Goal: Task Accomplishment & Management: Use online tool/utility

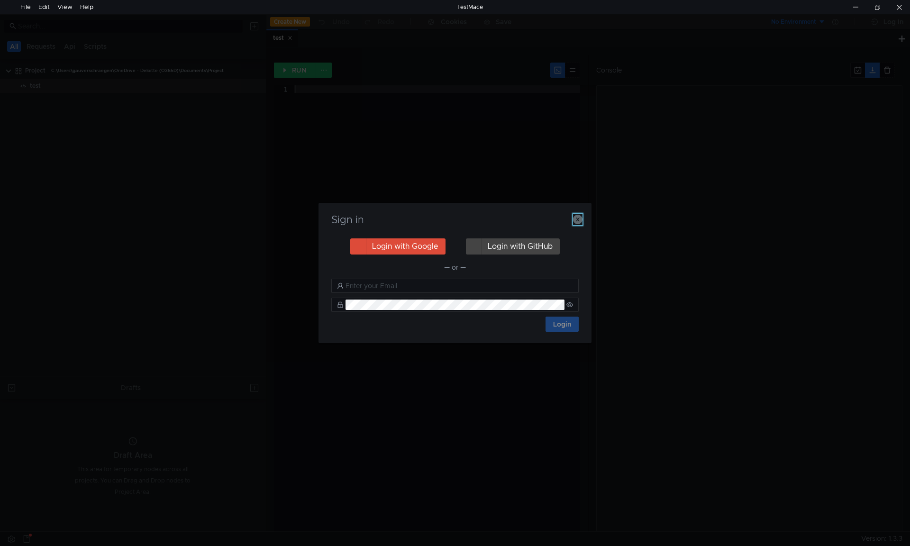
click at [575, 222] on icon "button" at bounding box center [577, 219] width 9 height 9
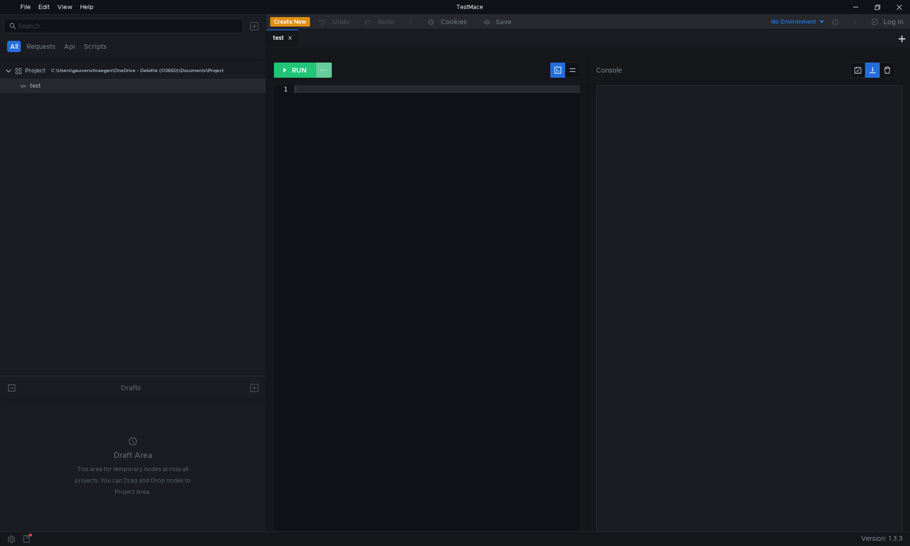
click at [321, 69] on button at bounding box center [324, 70] width 16 height 15
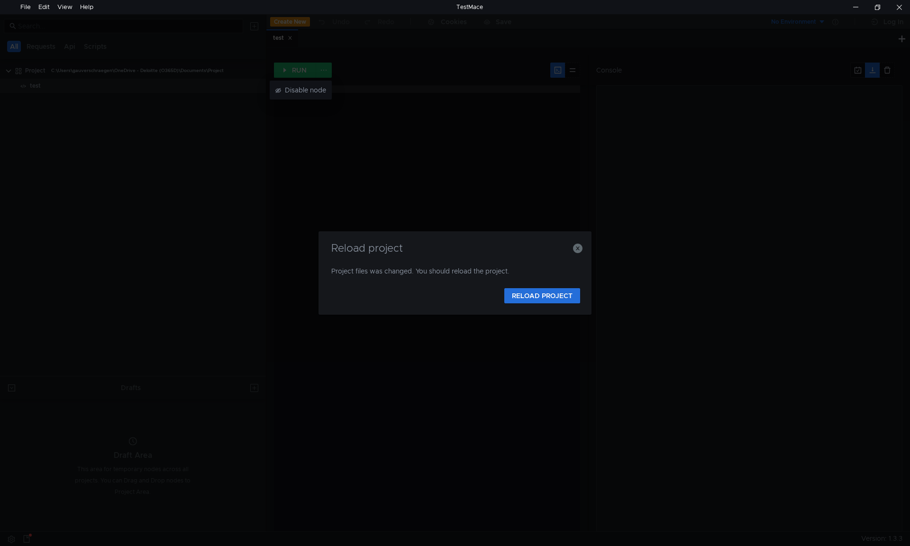
click at [581, 249] on div at bounding box center [455, 273] width 910 height 546
click at [575, 249] on icon "button" at bounding box center [577, 248] width 9 height 9
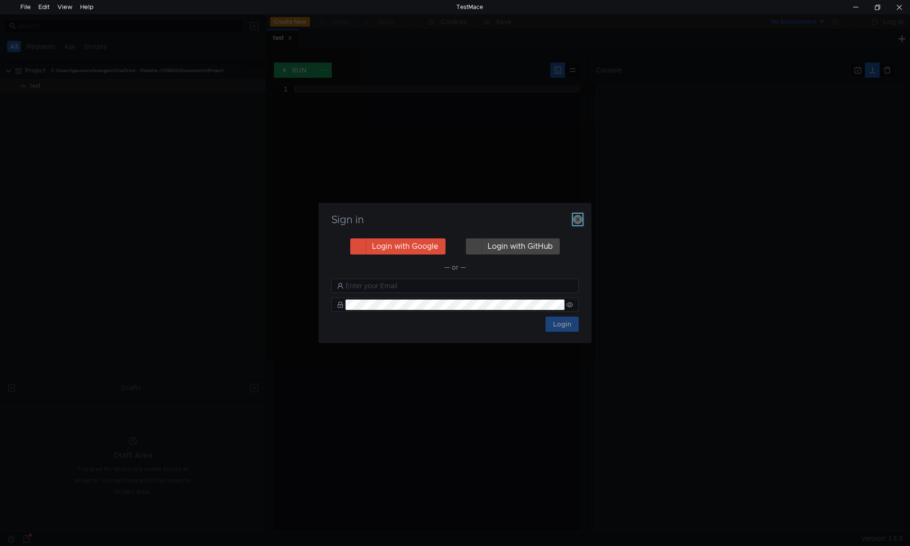
click at [577, 219] on icon "button" at bounding box center [577, 219] width 9 height 9
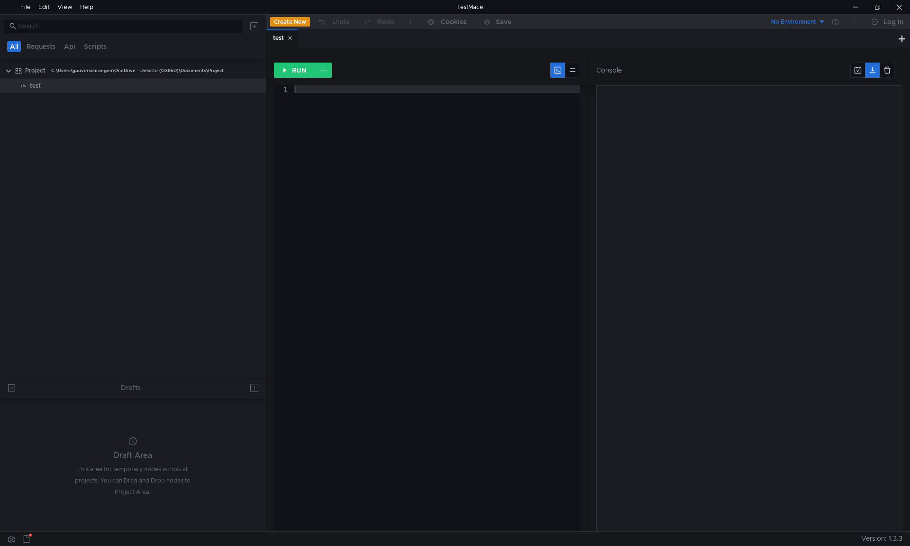
click at [289, 37] on icon at bounding box center [290, 38] width 5 height 5
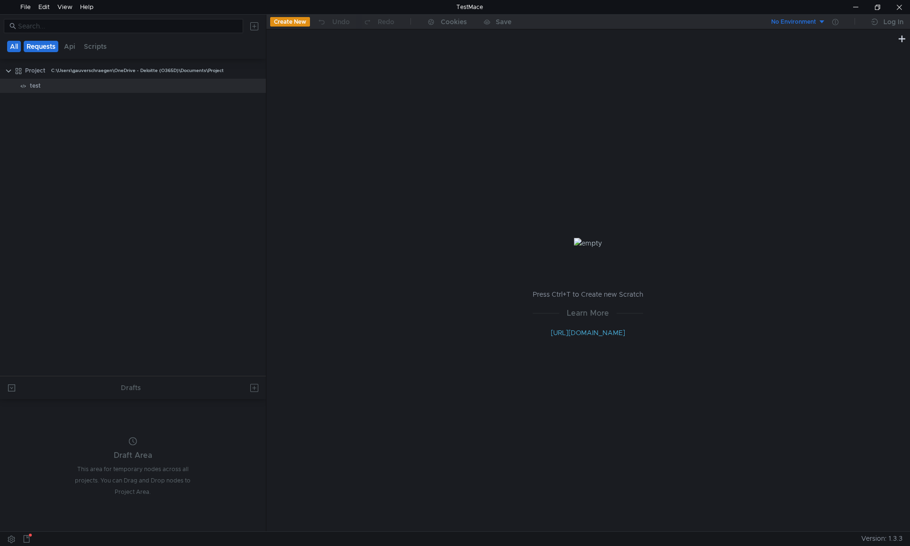
click at [44, 44] on button "Requests" at bounding box center [41, 46] width 35 height 11
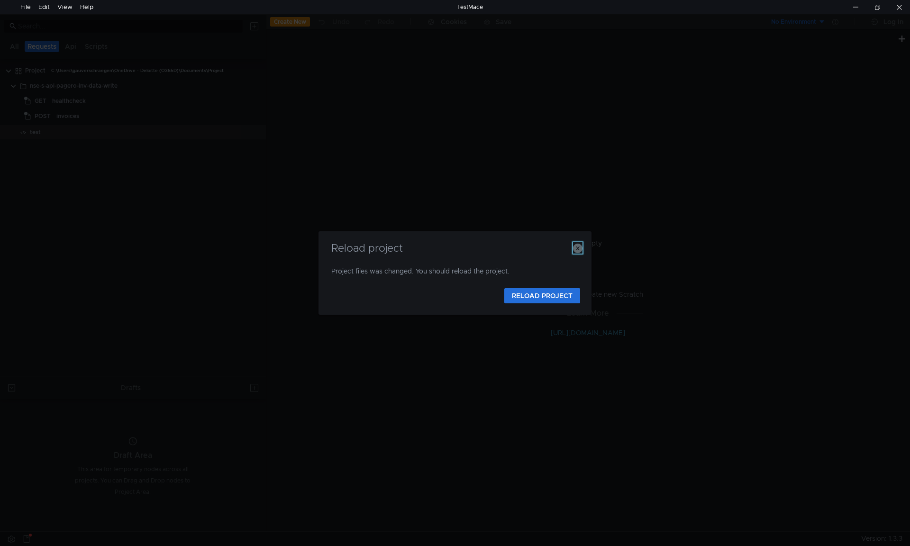
click at [579, 253] on icon "button" at bounding box center [577, 248] width 9 height 9
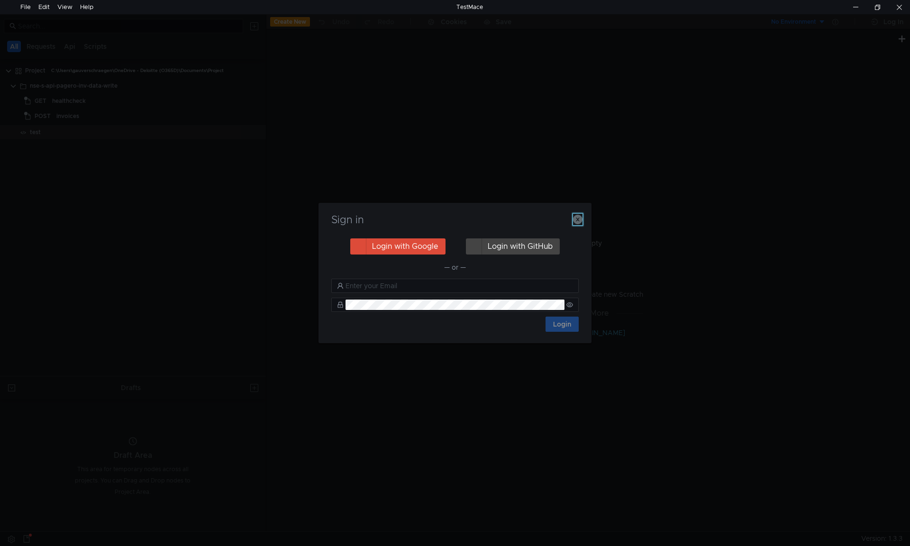
click at [581, 220] on icon "button" at bounding box center [577, 219] width 9 height 9
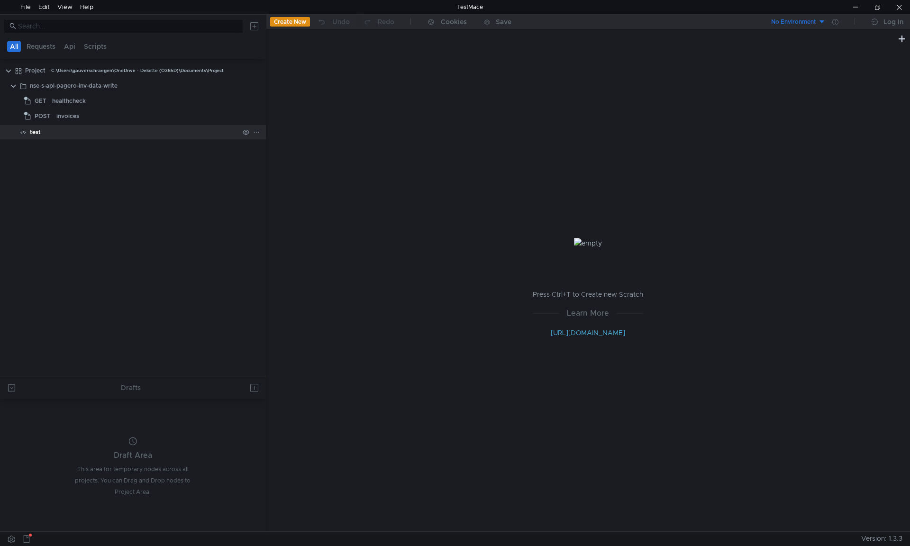
click at [37, 131] on div "test" at bounding box center [35, 132] width 11 height 14
click at [70, 49] on button "Api" at bounding box center [69, 46] width 17 height 11
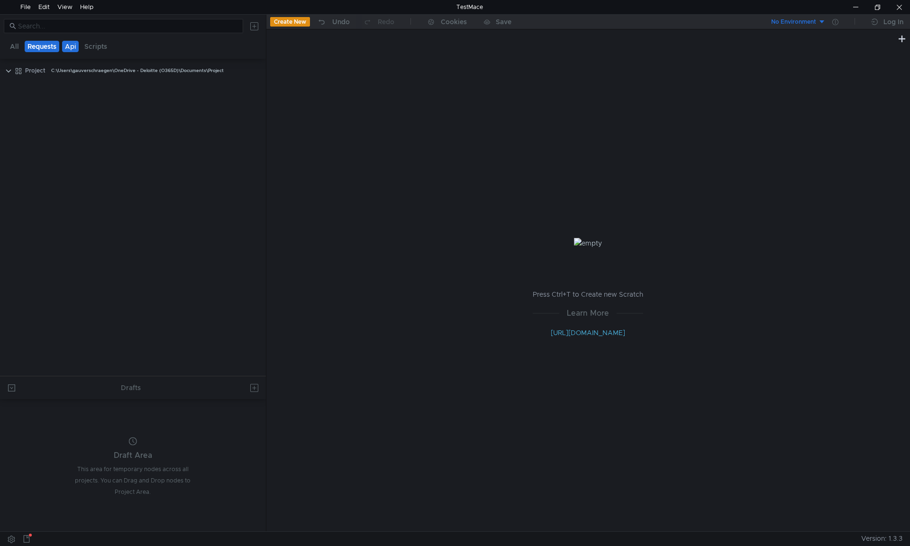
click at [51, 51] on button "Requests" at bounding box center [42, 46] width 35 height 11
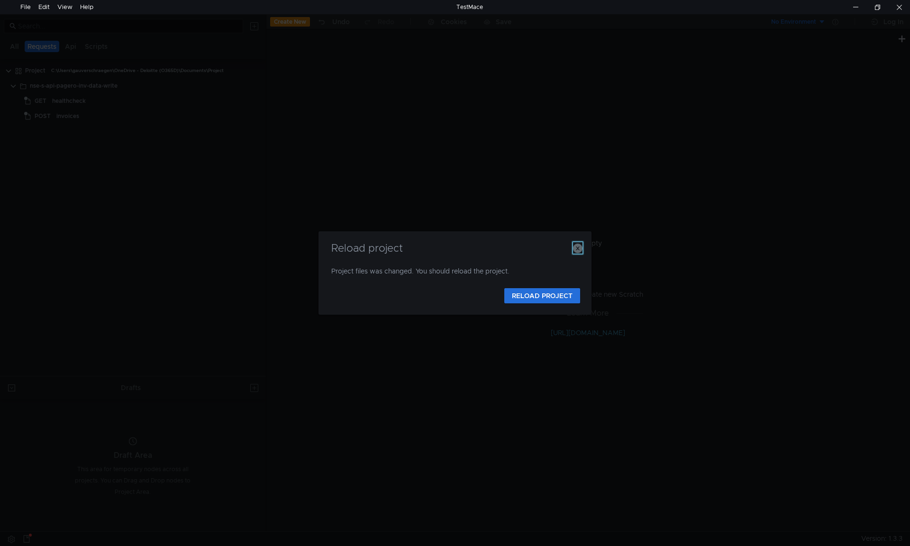
click at [578, 251] on icon "button" at bounding box center [577, 248] width 9 height 9
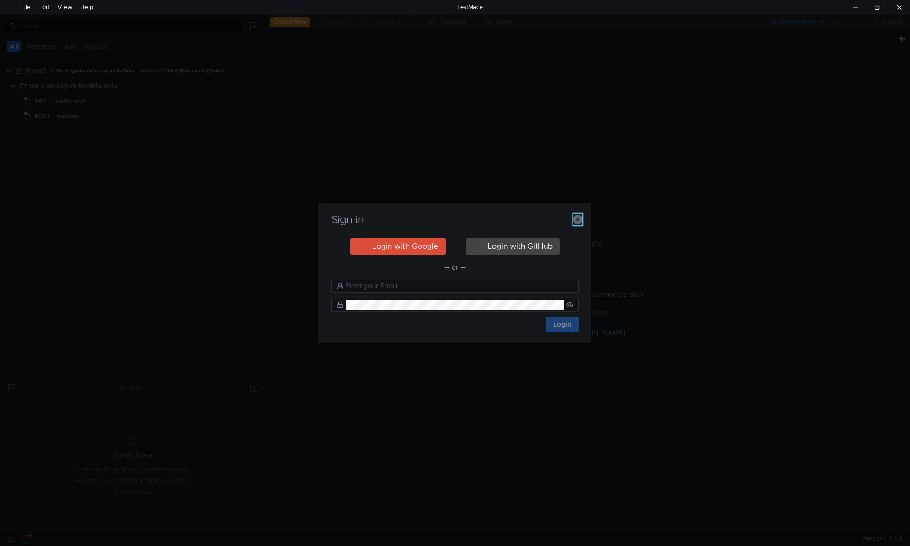
click at [578, 223] on icon "button" at bounding box center [577, 219] width 9 height 9
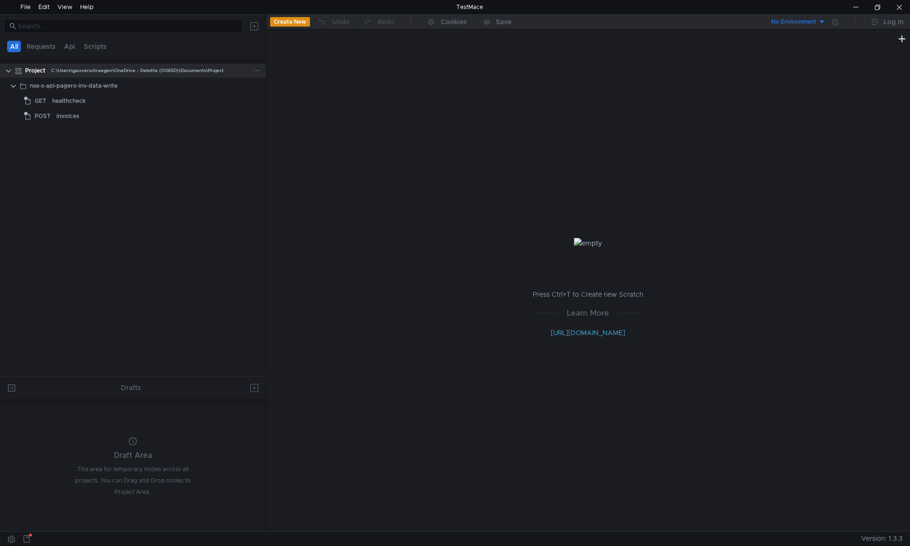
click at [253, 69] on icon at bounding box center [256, 70] width 7 height 7
click at [86, 110] on div at bounding box center [455, 273] width 910 height 546
click at [263, 69] on div at bounding box center [258, 71] width 10 height 14
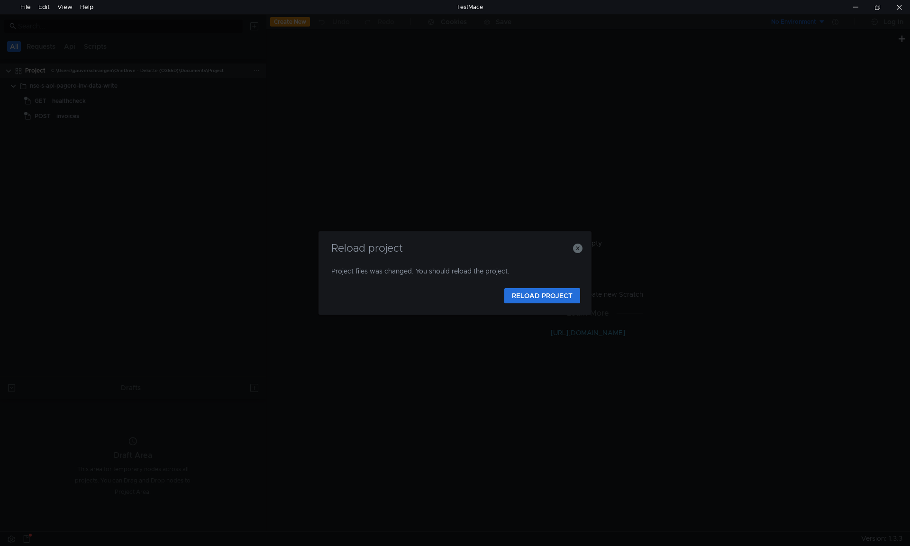
click at [259, 69] on div "Reload project Project files was changed. You should reload the project. RELOAD…" at bounding box center [455, 273] width 910 height 546
click at [581, 249] on icon "button" at bounding box center [577, 248] width 9 height 9
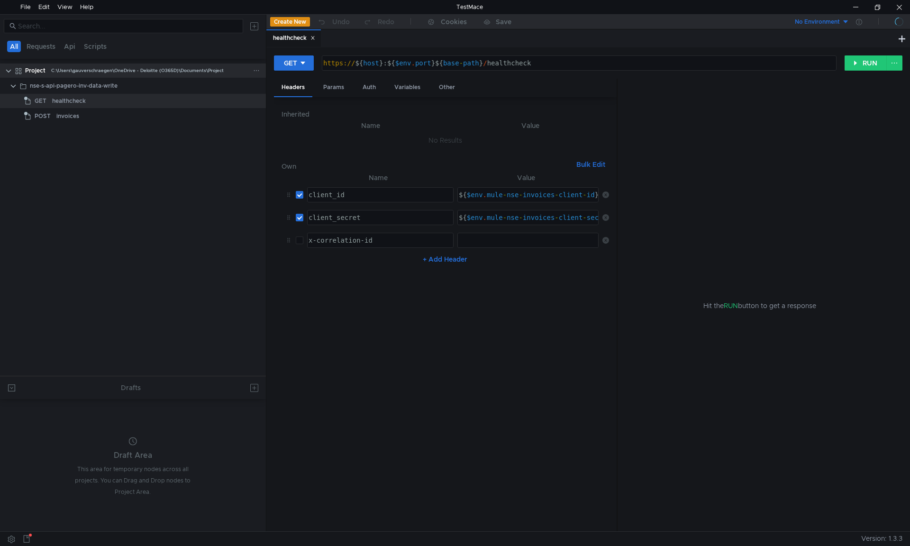
click at [254, 73] on icon at bounding box center [256, 70] width 7 height 7
click at [193, 73] on div at bounding box center [455, 273] width 910 height 546
click at [259, 68] on icon at bounding box center [256, 70] width 7 height 7
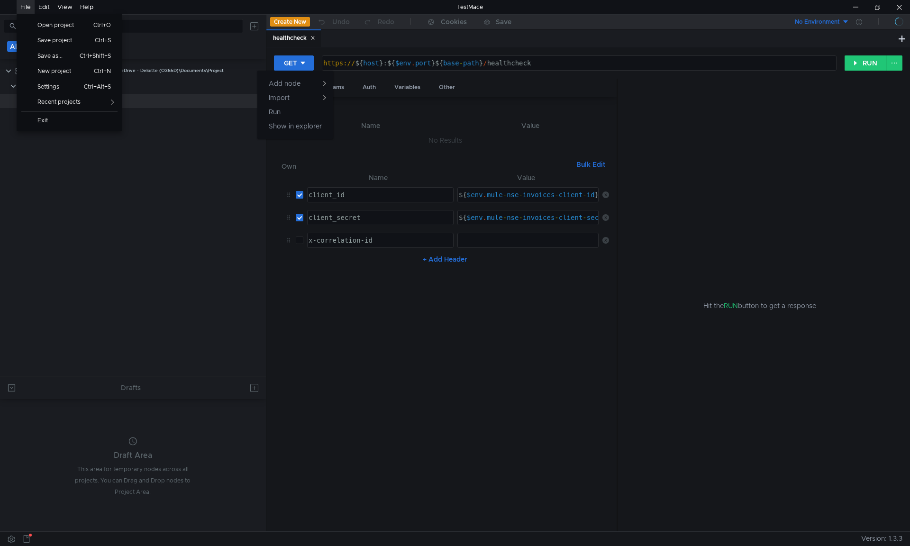
click at [31, 0] on div "File Open project Ctrl+O Save project Ctrl+S Save as... Ctrl+Shift+S New projec…" at bounding box center [26, 7] width 18 height 14
click at [49, 86] on span "Settings" at bounding box center [52, 87] width 41 height 6
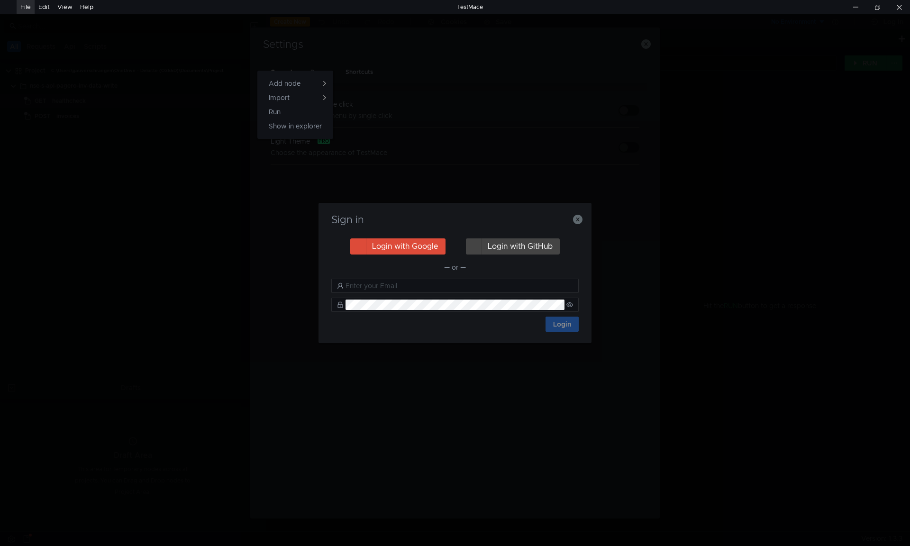
drag, startPoint x: 575, startPoint y: 215, endPoint x: 576, endPoint y: 220, distance: 4.8
click at [576, 220] on div at bounding box center [455, 273] width 910 height 546
click at [576, 220] on icon "button" at bounding box center [577, 219] width 9 height 9
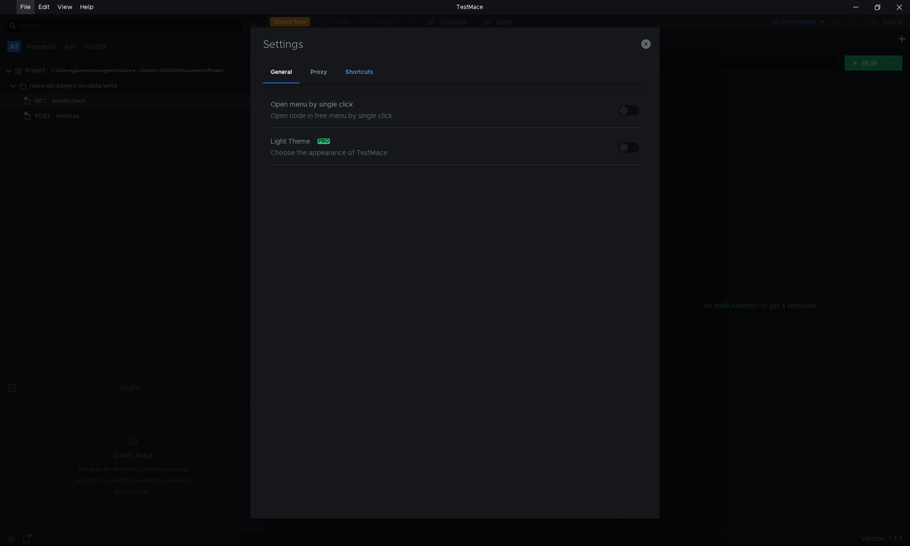
click at [360, 71] on div "Shortcuts" at bounding box center [359, 73] width 43 height 22
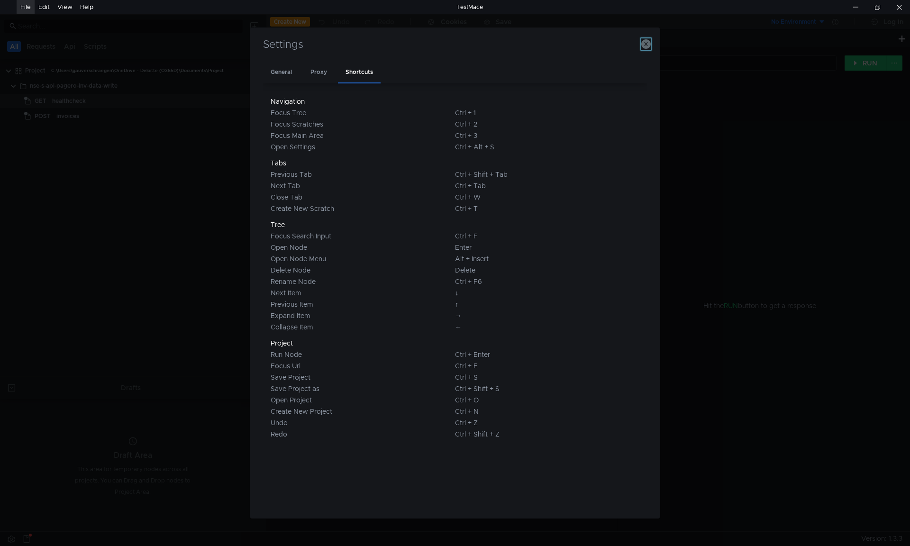
click at [645, 46] on icon "button" at bounding box center [646, 43] width 9 height 9
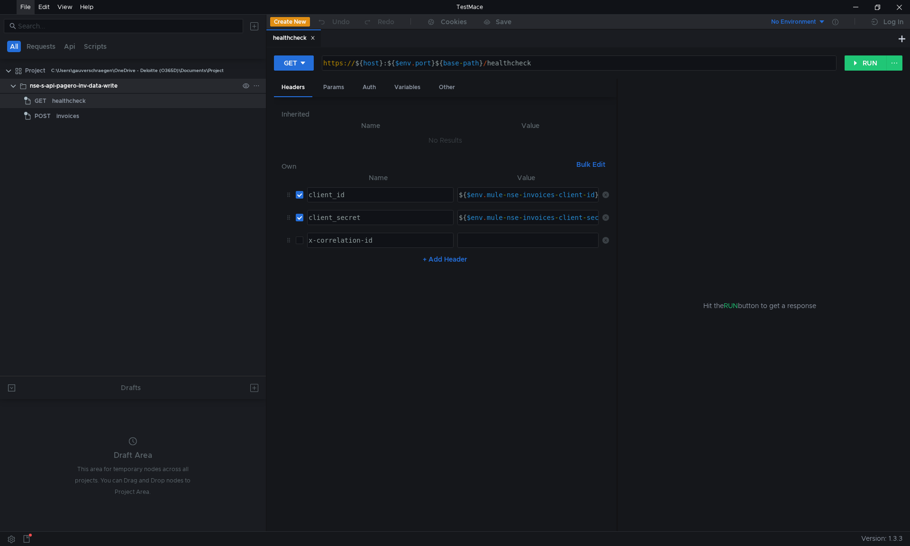
click at [257, 87] on icon at bounding box center [256, 86] width 7 height 7
click at [295, 156] on app-tour-anchor "Remove node" at bounding box center [291, 155] width 44 height 11
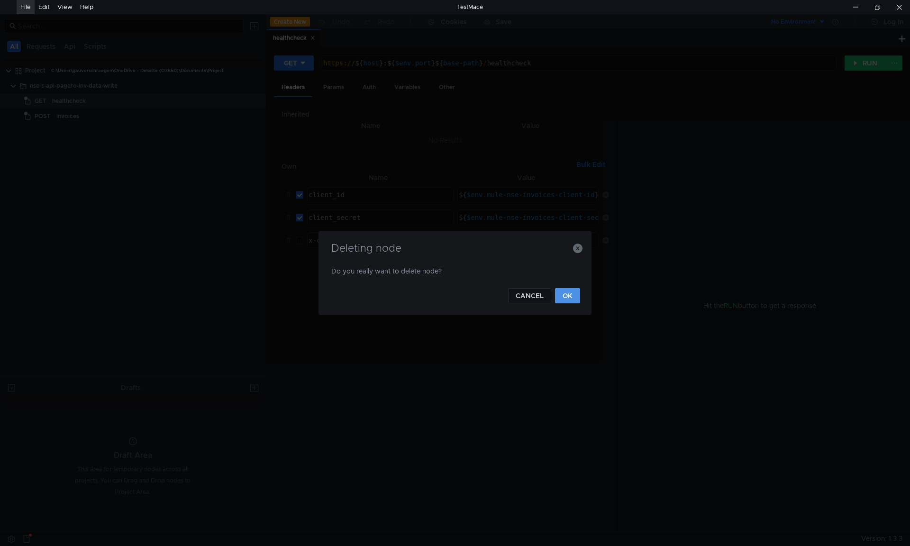
click at [563, 302] on button "OK" at bounding box center [567, 295] width 25 height 15
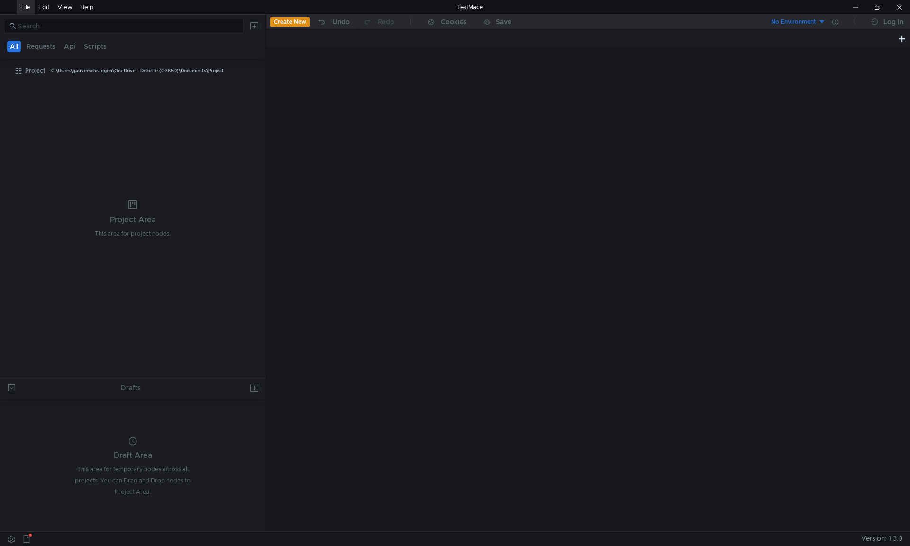
click at [564, 302] on div at bounding box center [588, 289] width 644 height 484
click at [255, 70] on icon at bounding box center [256, 70] width 7 height 7
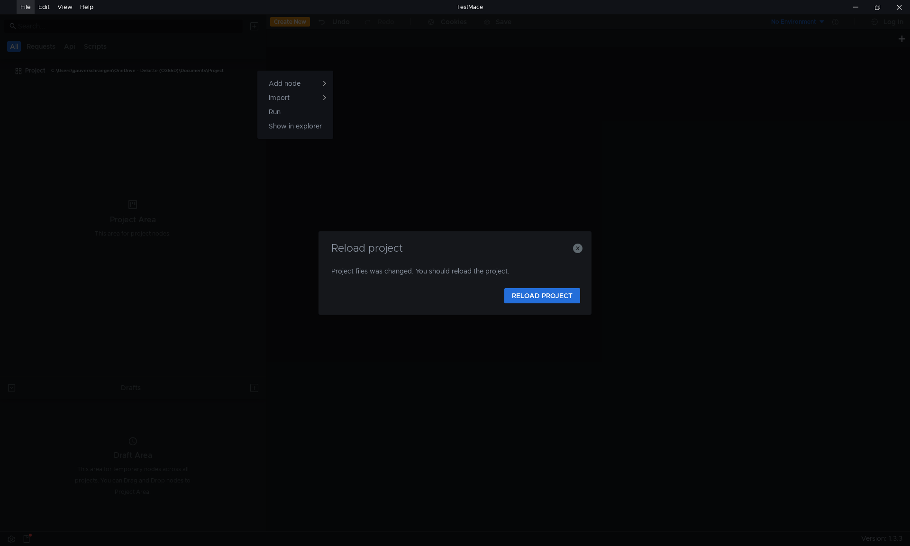
click at [544, 296] on div at bounding box center [455, 273] width 910 height 546
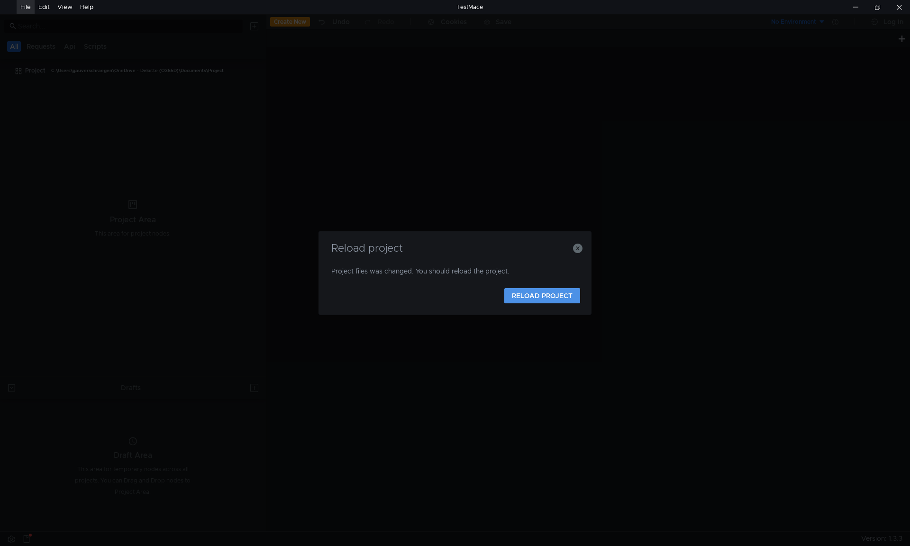
click at [544, 296] on button "RELOAD PROJECT" at bounding box center [543, 295] width 76 height 15
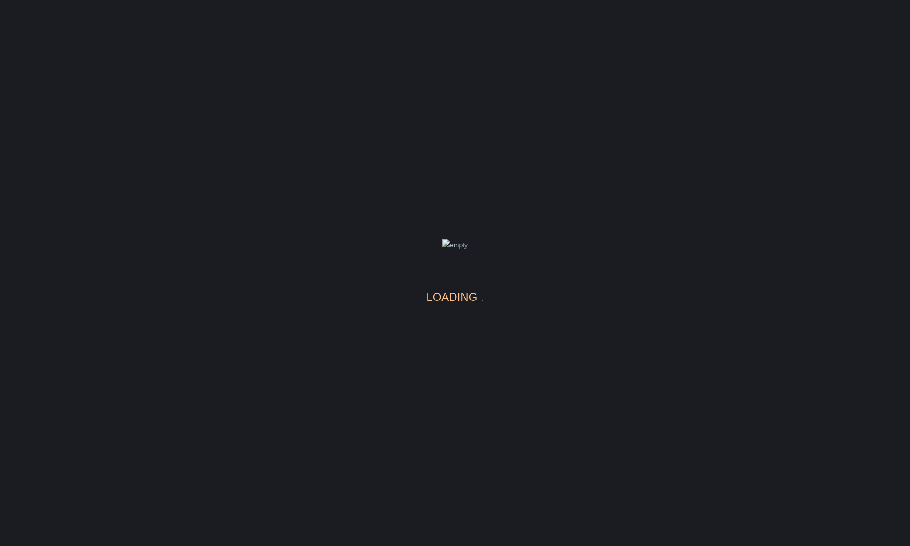
click at [544, 296] on body "loading" at bounding box center [455, 273] width 910 height 546
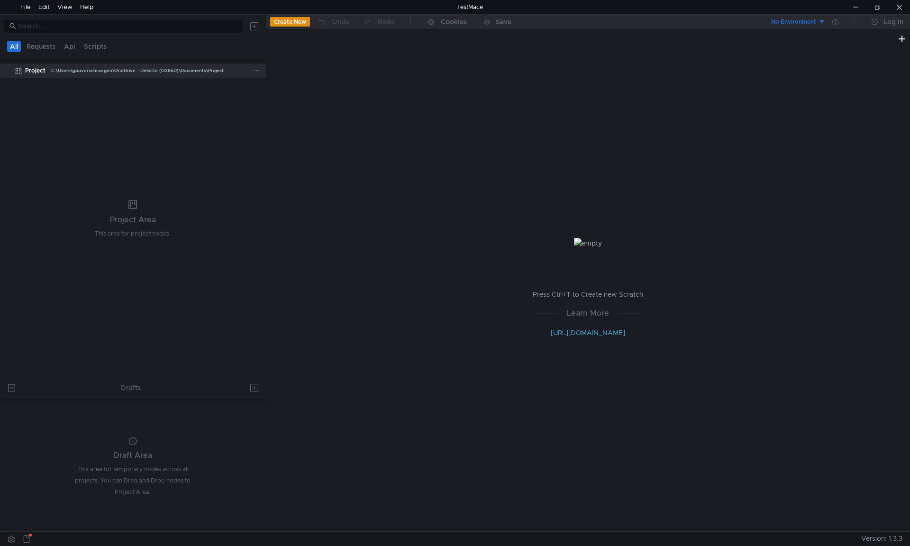
click at [258, 73] on icon at bounding box center [256, 70] width 7 height 7
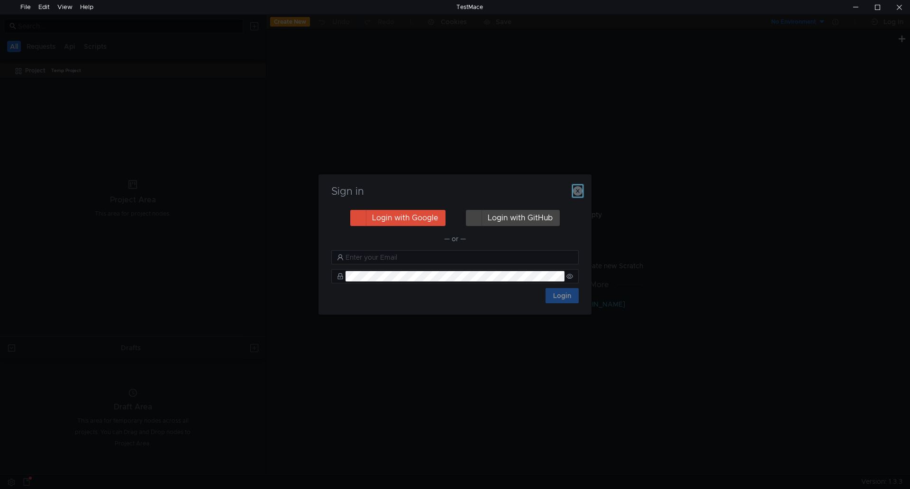
click at [582, 190] on icon "button" at bounding box center [577, 190] width 9 height 9
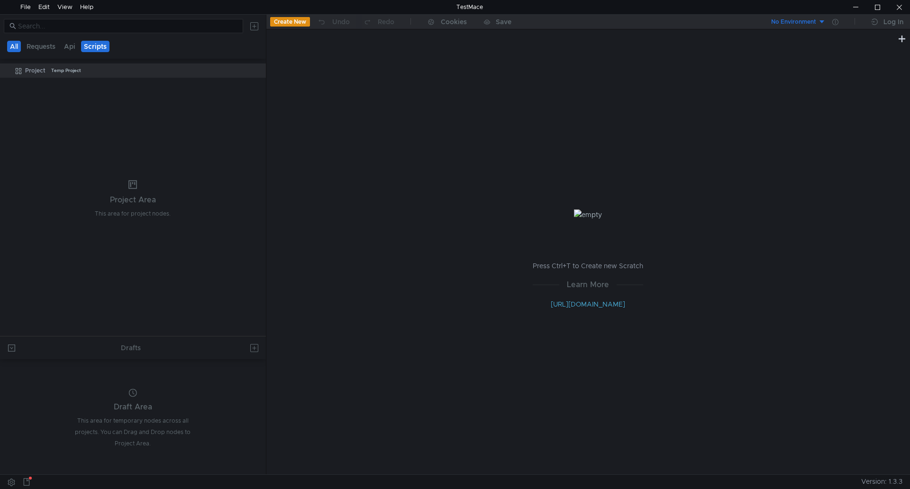
click at [101, 45] on button "Scripts" at bounding box center [95, 46] width 28 height 11
click at [255, 67] on icon at bounding box center [256, 70] width 7 height 7
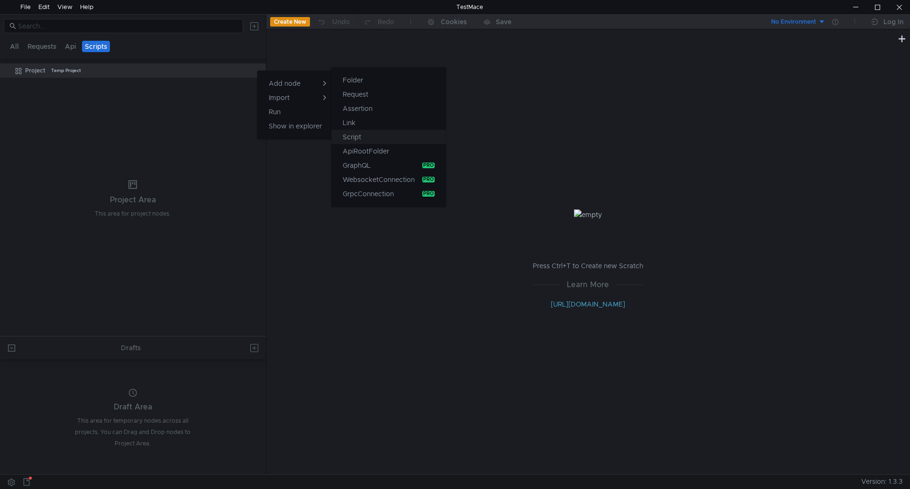
click at [372, 135] on button "Script" at bounding box center [388, 137] width 115 height 14
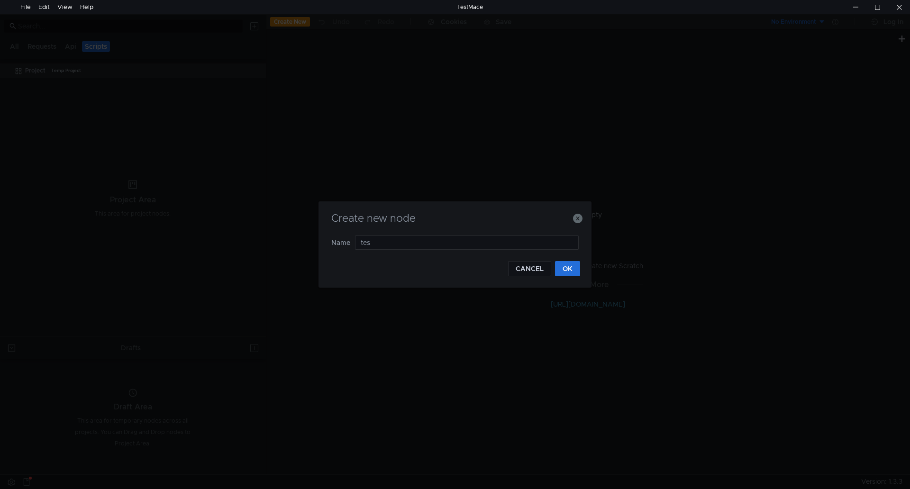
type input "test"
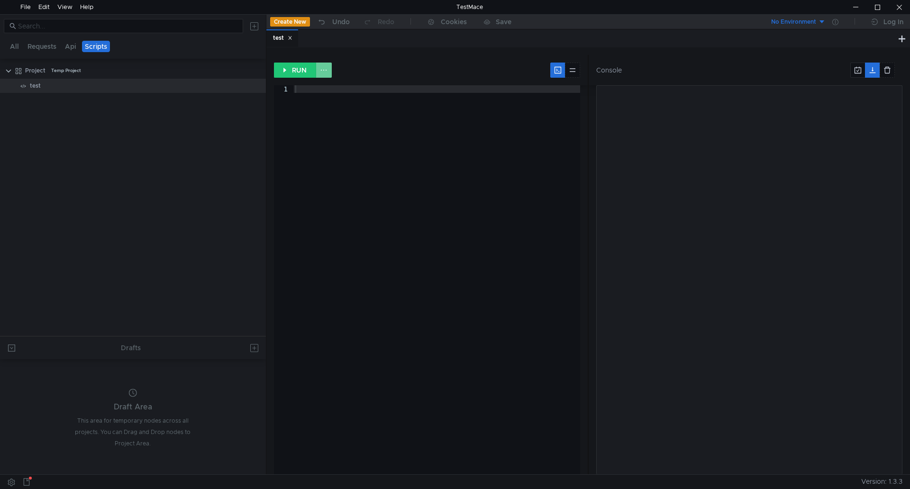
click at [326, 68] on button at bounding box center [324, 70] width 16 height 15
click at [379, 63] on div at bounding box center [455, 244] width 910 height 489
click at [321, 70] on button at bounding box center [324, 70] width 16 height 15
click at [352, 194] on div at bounding box center [455, 244] width 910 height 489
click at [255, 75] on app-menu-trigger at bounding box center [256, 71] width 7 height 14
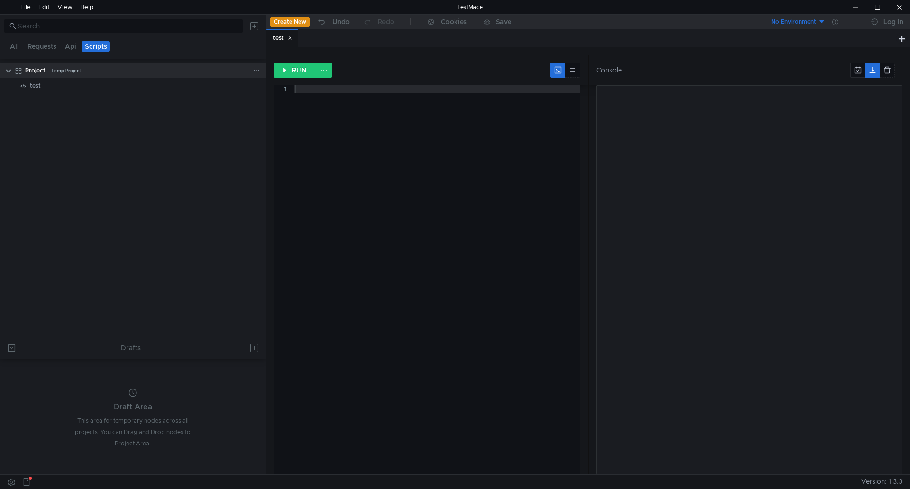
click at [255, 68] on icon at bounding box center [256, 70] width 7 height 7
click at [353, 135] on app-tour-anchor "Postman" at bounding box center [357, 136] width 28 height 11
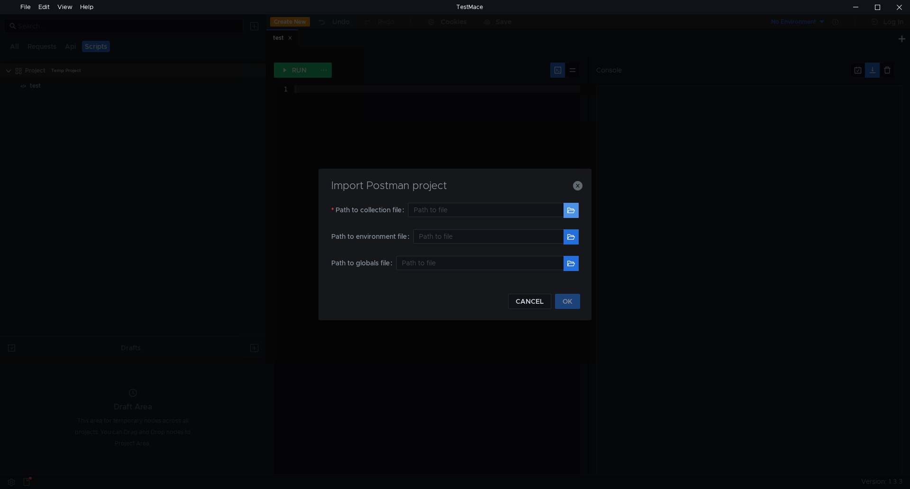
click at [564, 208] on button "button" at bounding box center [571, 210] width 15 height 15
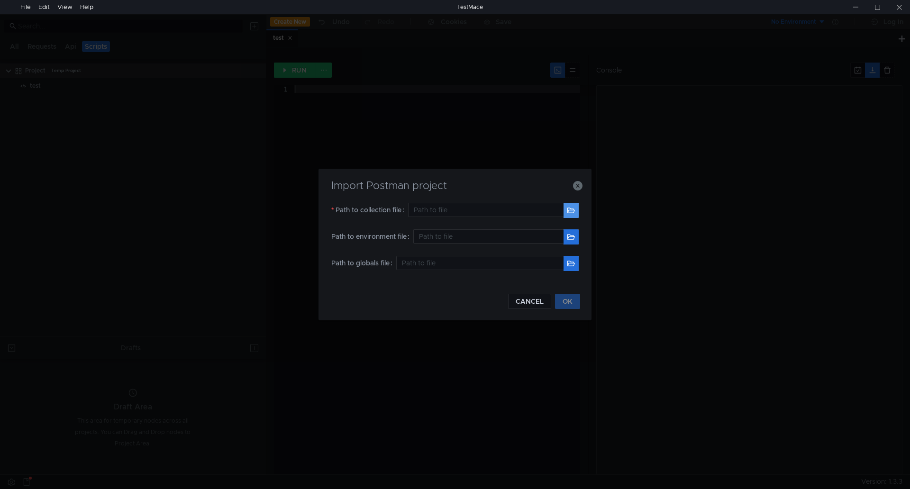
type input "C:\Users\gauverschraegen\Downloads\MULESOFT DEV.postman_environment.json"
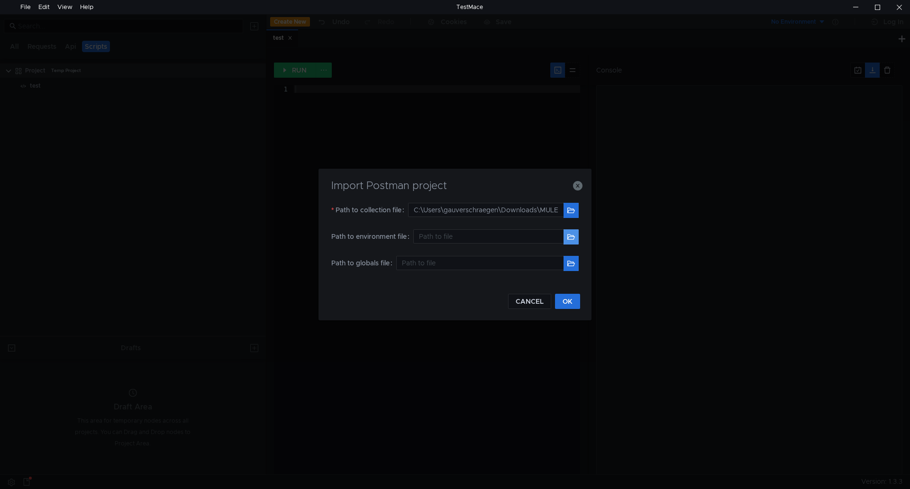
click at [567, 239] on button "button" at bounding box center [571, 236] width 15 height 15
type input "C:\Users\gauverschraegen\Downloads\nse-s-api-pagero-inv-data-write.postman_coll…"
click at [559, 295] on button "OK" at bounding box center [567, 301] width 25 height 15
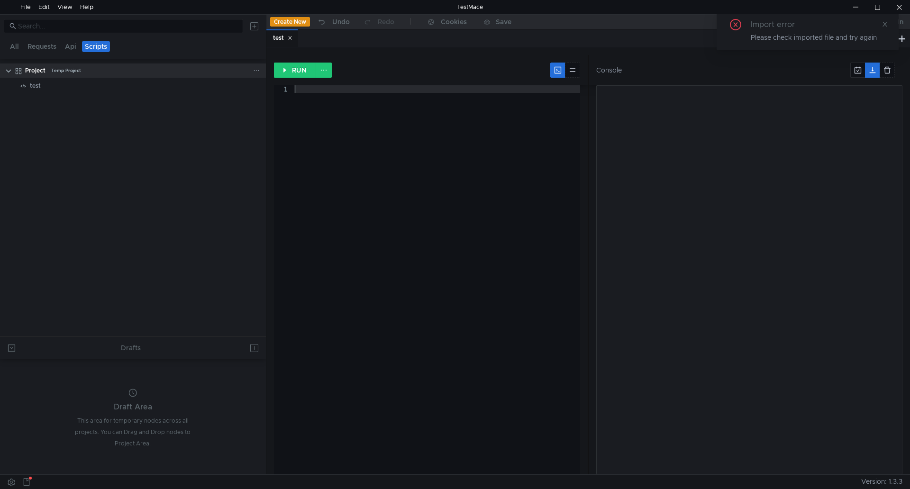
click at [78, 70] on div "Temp Project" at bounding box center [66, 71] width 30 height 14
click at [252, 73] on div "Project Temp Project" at bounding box center [139, 71] width 228 height 14
click at [257, 69] on icon at bounding box center [256, 70] width 7 height 7
click at [224, 116] on div at bounding box center [455, 244] width 910 height 489
click at [216, 70] on div "Project Temp Project" at bounding box center [139, 71] width 228 height 14
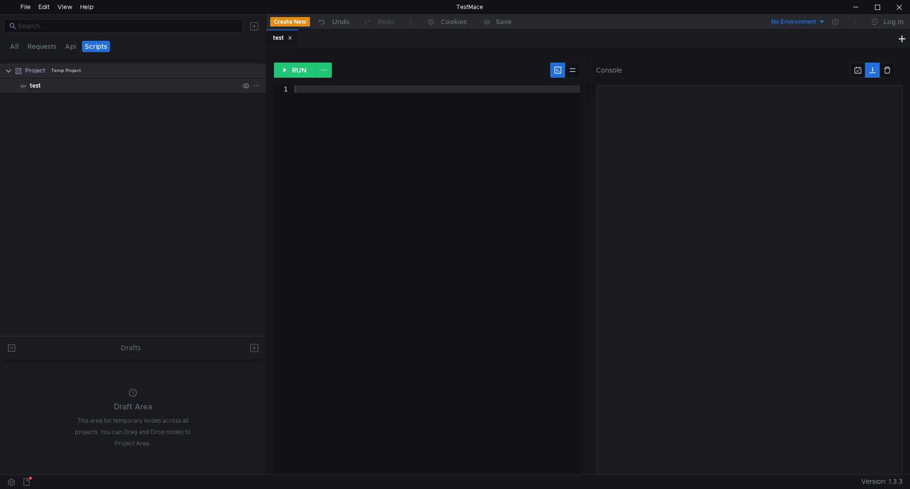
click at [80, 89] on div "test" at bounding box center [134, 86] width 209 height 14
click at [321, 72] on button at bounding box center [324, 70] width 16 height 15
click at [88, 142] on div at bounding box center [455, 244] width 910 height 489
click at [27, 70] on div "Project" at bounding box center [35, 71] width 20 height 14
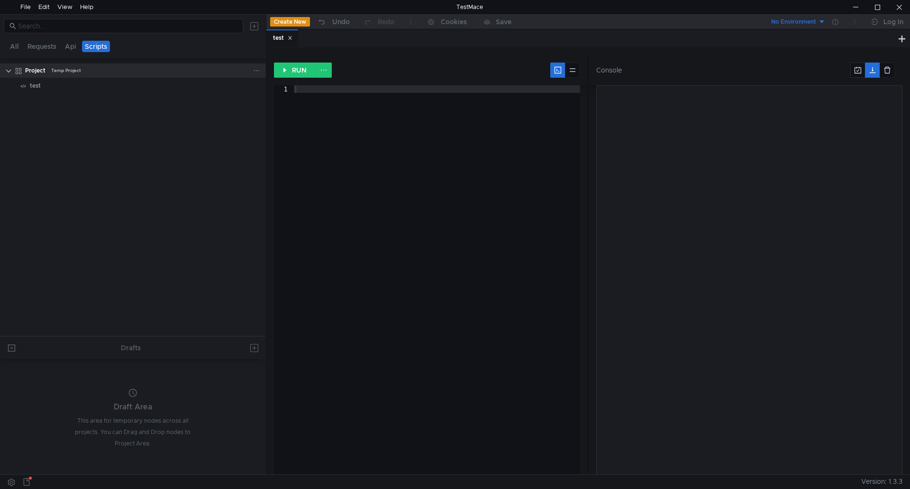
click at [9, 72] on clr-icon at bounding box center [9, 71] width 8 height 8
click at [22, 52] on div "All Requests Api Scripts" at bounding box center [59, 46] width 106 height 11
click at [38, 46] on button "Requests" at bounding box center [42, 46] width 35 height 11
click at [15, 48] on button "All" at bounding box center [14, 46] width 15 height 11
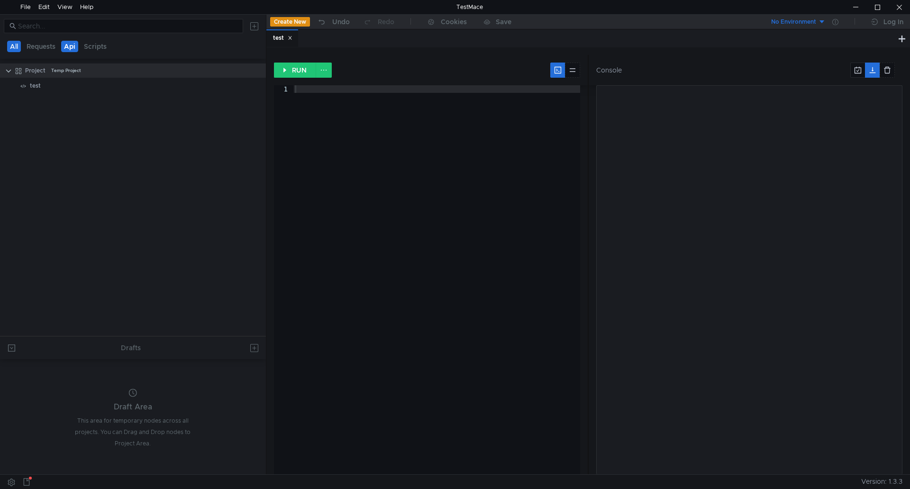
click at [74, 48] on button "Api" at bounding box center [69, 46] width 17 height 11
click at [52, 50] on button "Requests" at bounding box center [42, 46] width 35 height 11
click at [22, 69] on app-tree-icon at bounding box center [20, 71] width 10 height 14
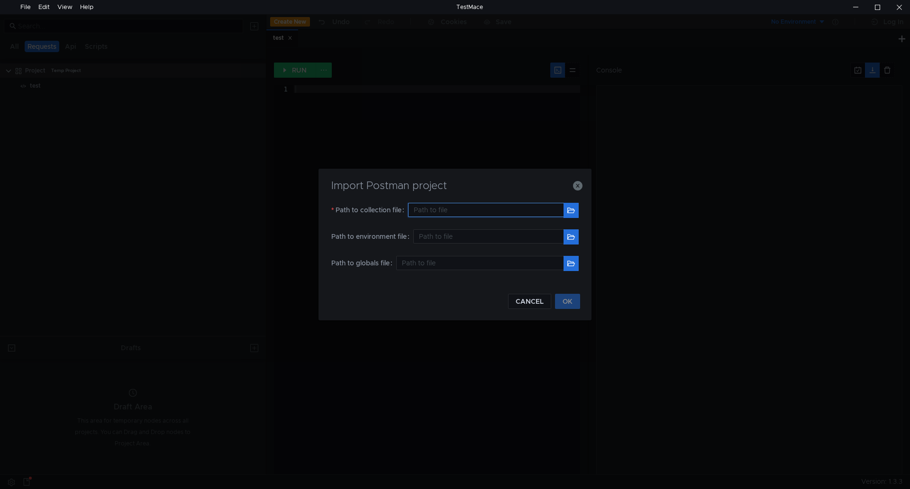
click at [469, 212] on input "text" at bounding box center [486, 210] width 156 height 14
click at [576, 213] on button "button" at bounding box center [571, 210] width 15 height 15
type input "C:\Users\gauverschraegen\Downloads\nse-s-api-pagero-inv-data-write.postman_coll…"
click at [571, 299] on button "OK" at bounding box center [567, 301] width 25 height 15
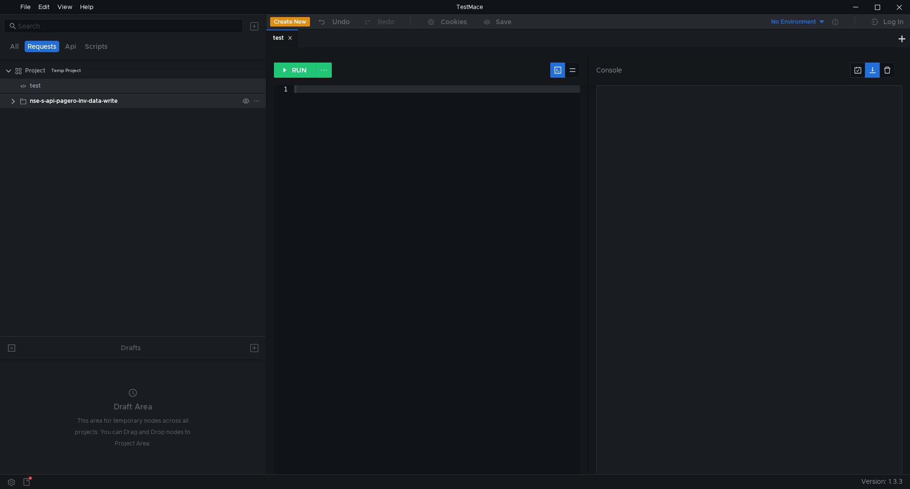
click at [12, 102] on clr-icon at bounding box center [13, 102] width 8 height 8
click at [64, 119] on div "healthcheck" at bounding box center [69, 116] width 34 height 14
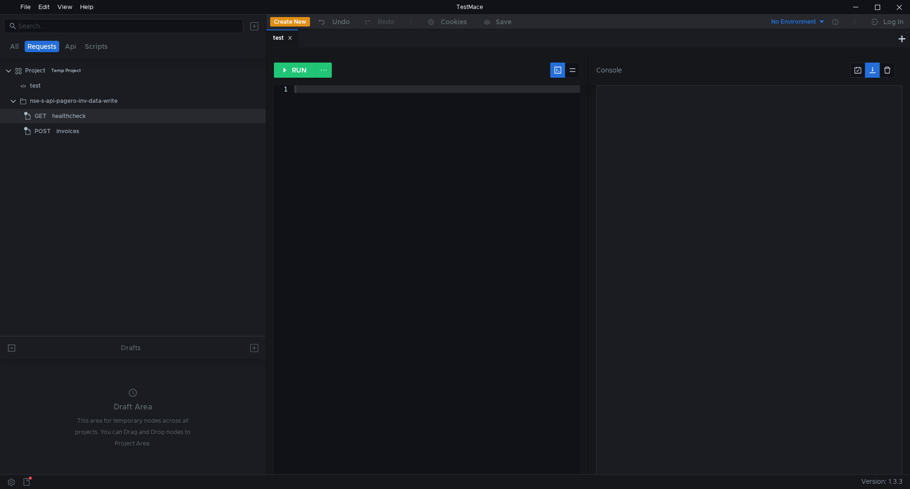
click at [811, 27] on button "No Environment" at bounding box center [793, 21] width 66 height 15
click at [794, 39] on li "No Environment" at bounding box center [793, 41] width 66 height 15
click at [768, 69] on div "Console" at bounding box center [746, 70] width 314 height 30
click at [125, 110] on div "healthcheck" at bounding box center [145, 116] width 187 height 14
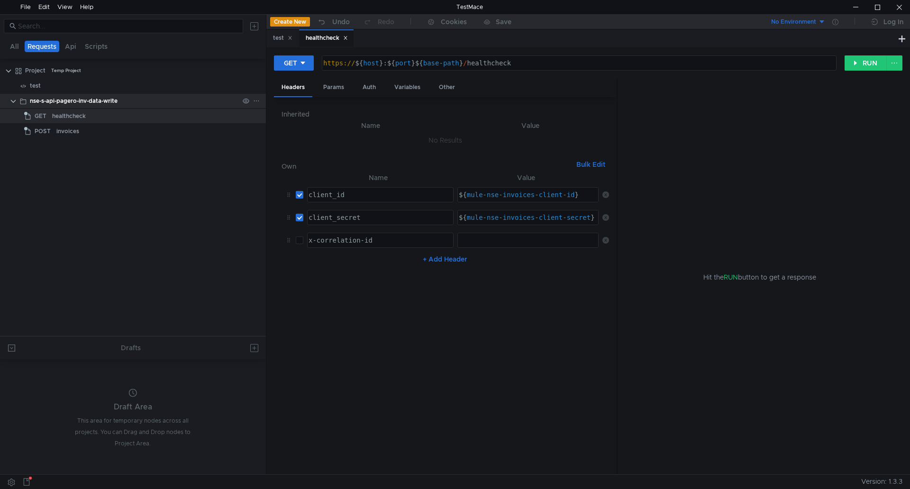
click at [33, 99] on div "nse-s-api-pagero-inv-data-write" at bounding box center [74, 101] width 88 height 14
drag, startPoint x: 87, startPoint y: 100, endPoint x: 48, endPoint y: 167, distance: 78.2
click at [48, 167] on tree-viewport "Project Temp Project test nse-s-api-pagero-inv-data-write GET healthcheck POST …" at bounding box center [133, 200] width 266 height 274
click at [452, 90] on div "Other" at bounding box center [446, 88] width 31 height 18
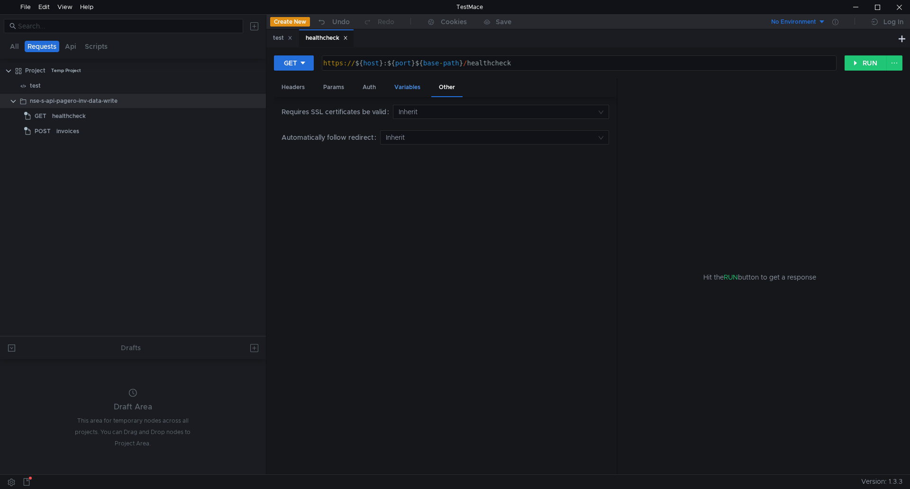
click at [407, 82] on div "Variables" at bounding box center [407, 88] width 41 height 18
click at [358, 85] on div "Auth" at bounding box center [369, 88] width 28 height 18
click at [403, 84] on div "Variables" at bounding box center [407, 88] width 41 height 18
click at [355, 113] on span "Dynamic" at bounding box center [348, 110] width 28 height 9
click at [433, 151] on nz-embed-empty "No Results" at bounding box center [446, 151] width 34 height 9
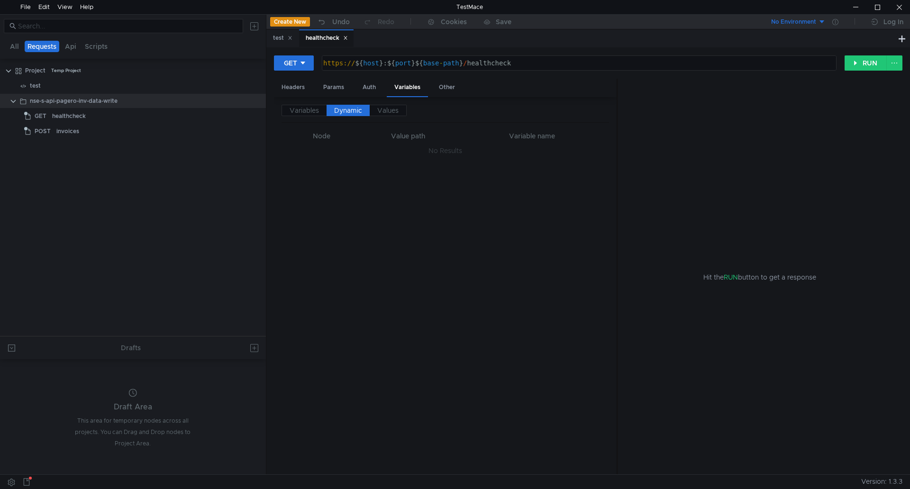
click at [344, 147] on td "No Results" at bounding box center [446, 151] width 328 height 18
click at [311, 112] on span "Variables" at bounding box center [304, 110] width 29 height 9
click at [389, 112] on span "Values" at bounding box center [387, 110] width 21 height 9
click at [421, 149] on td "No Results" at bounding box center [446, 151] width 328 height 18
click at [355, 115] on label "Dynamic" at bounding box center [348, 110] width 43 height 11
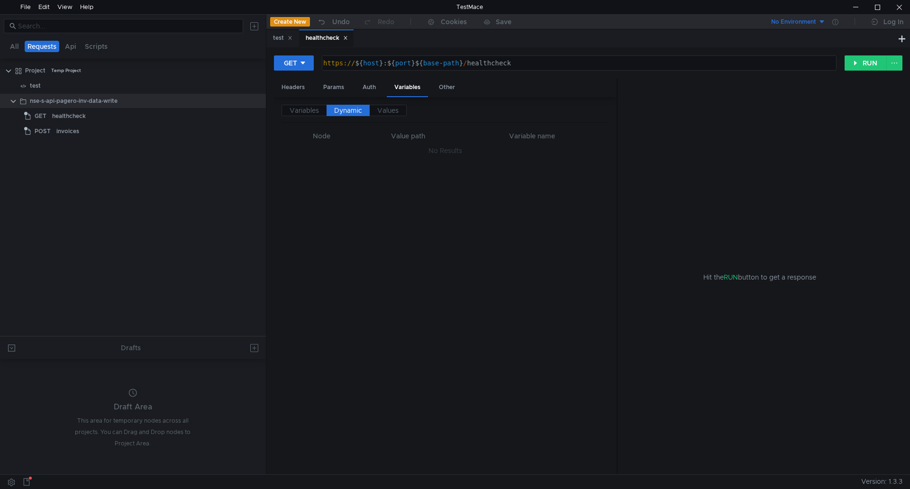
click at [340, 116] on label "Dynamic" at bounding box center [348, 110] width 43 height 11
click at [321, 114] on label "Variables" at bounding box center [304, 110] width 45 height 11
click at [449, 84] on div "Other" at bounding box center [446, 88] width 31 height 18
click at [413, 94] on div "Variables" at bounding box center [407, 88] width 41 height 18
click at [364, 92] on div "Auth" at bounding box center [369, 88] width 28 height 18
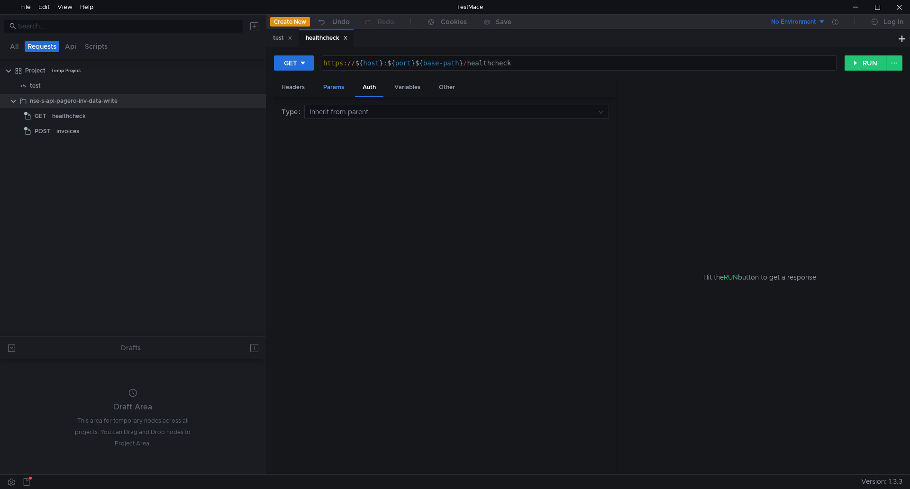
click at [334, 91] on div "Params" at bounding box center [334, 88] width 36 height 18
click at [307, 90] on div "Headers" at bounding box center [293, 88] width 38 height 18
click at [813, 25] on div "No Environment" at bounding box center [793, 22] width 45 height 9
click at [759, 151] on div at bounding box center [455, 244] width 910 height 489
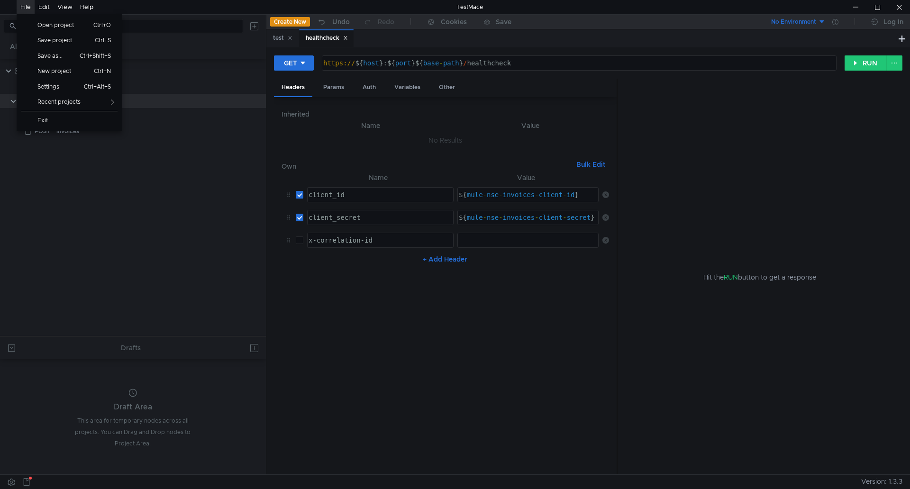
click at [32, 3] on div "File Open project Ctrl+O Save project Ctrl+S Save as... Ctrl+Shift+S New projec…" at bounding box center [26, 7] width 18 height 14
click at [48, 83] on link "Settings Ctrl+Alt+S" at bounding box center [70, 87] width 106 height 16
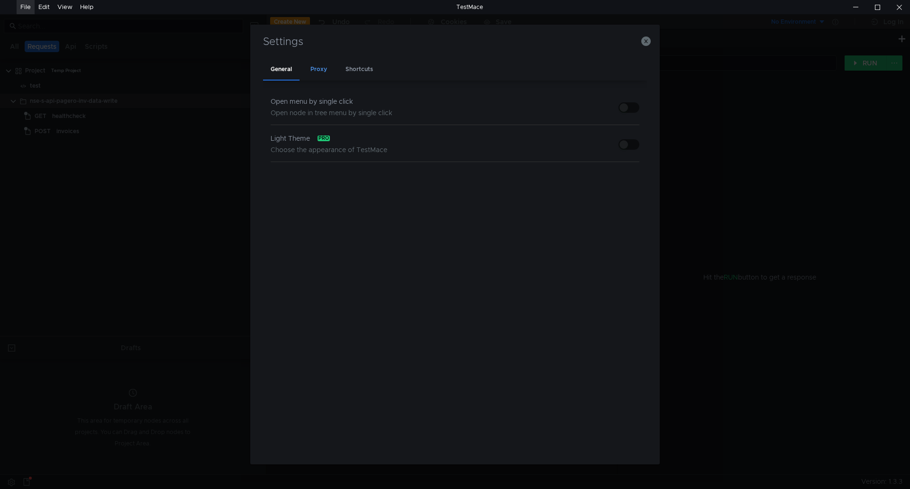
click at [323, 67] on div "Proxy" at bounding box center [319, 70] width 32 height 22
click at [352, 67] on div "Shortcuts" at bounding box center [359, 70] width 43 height 22
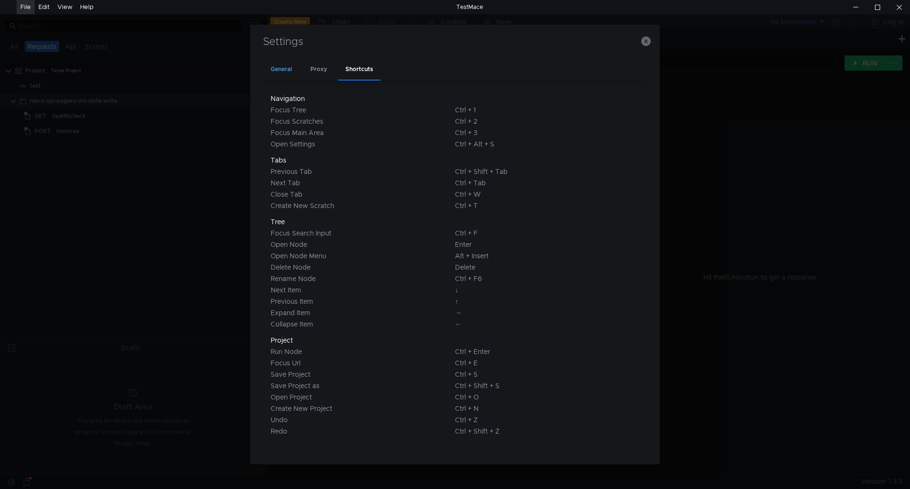
click at [283, 61] on div "General" at bounding box center [281, 70] width 37 height 22
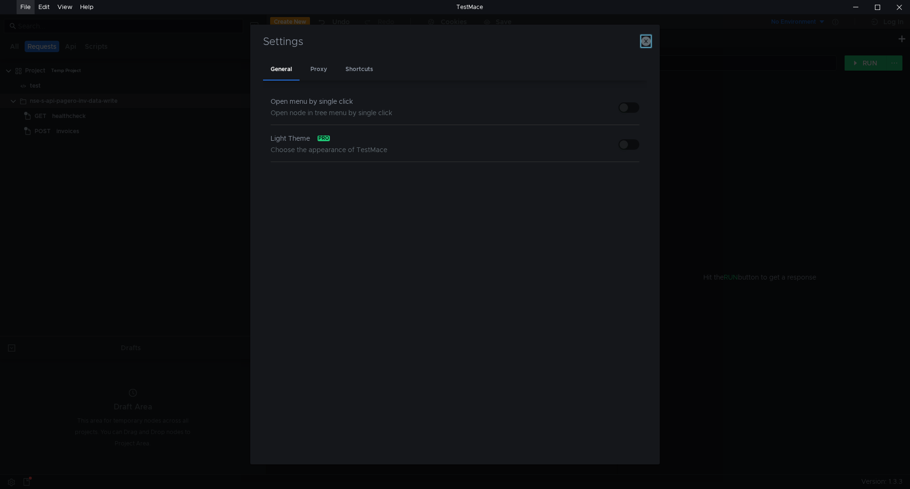
click at [644, 38] on icon "button" at bounding box center [646, 41] width 9 height 9
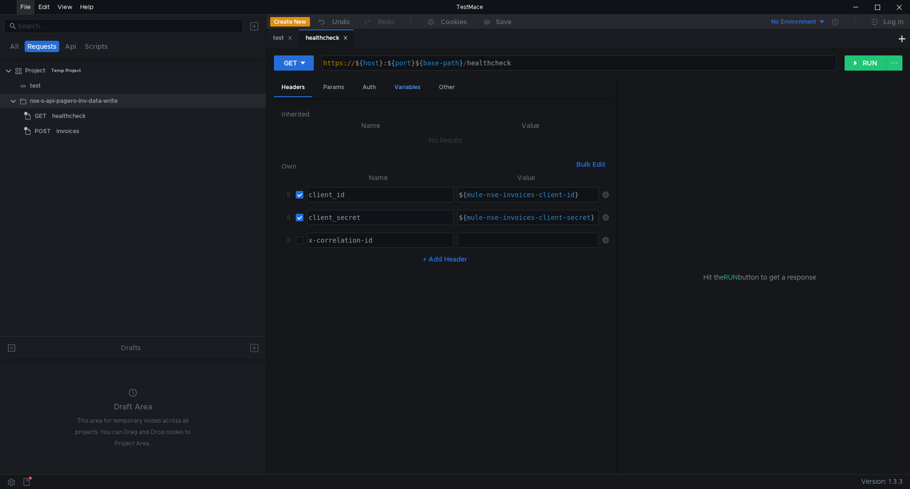
click at [404, 91] on div "Variables" at bounding box center [407, 88] width 41 height 18
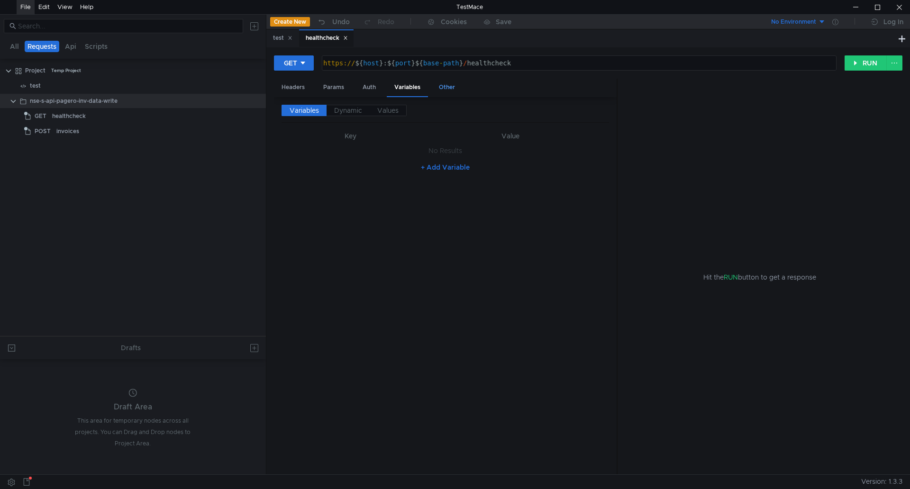
click at [454, 88] on div "Other" at bounding box center [446, 88] width 31 height 18
click at [364, 83] on div "Auth" at bounding box center [369, 88] width 28 height 18
click at [342, 85] on div "Params" at bounding box center [334, 88] width 36 height 18
click at [290, 88] on div "Headers" at bounding box center [293, 88] width 38 height 18
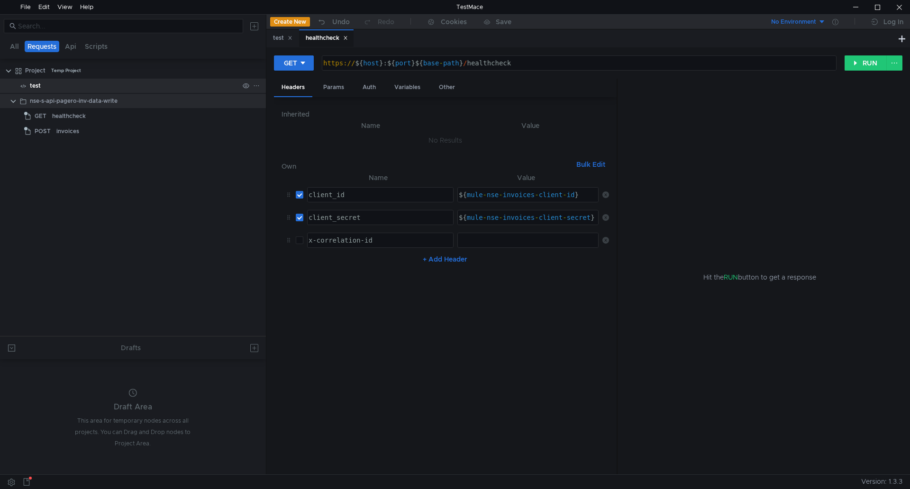
click at [37, 83] on div "test" at bounding box center [35, 86] width 11 height 14
click at [65, 82] on div "test" at bounding box center [134, 86] width 209 height 14
click at [65, 65] on div "Temp Project" at bounding box center [66, 71] width 30 height 14
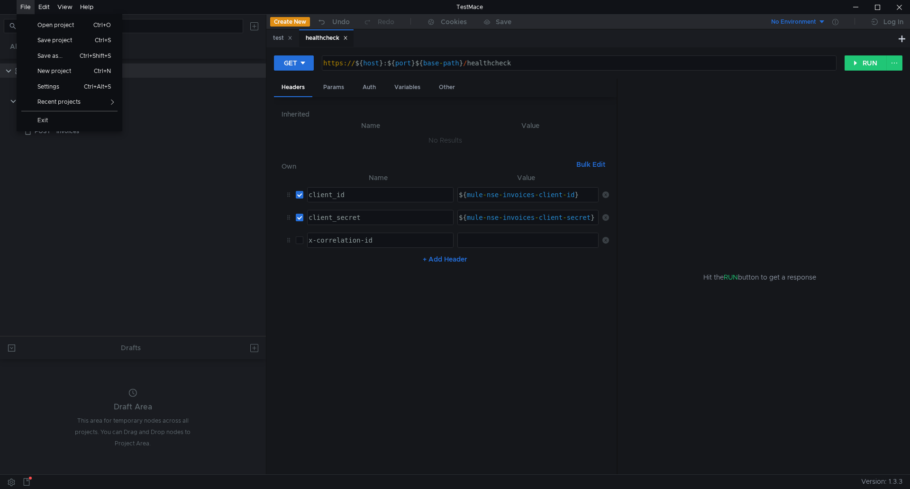
click at [25, 8] on div "File" at bounding box center [25, 7] width 10 height 14
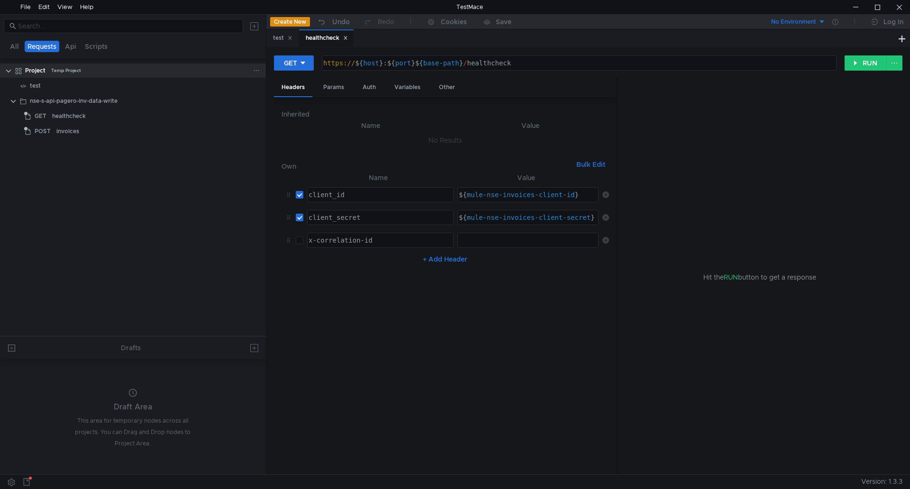
click at [37, 71] on div "Project" at bounding box center [35, 71] width 20 height 14
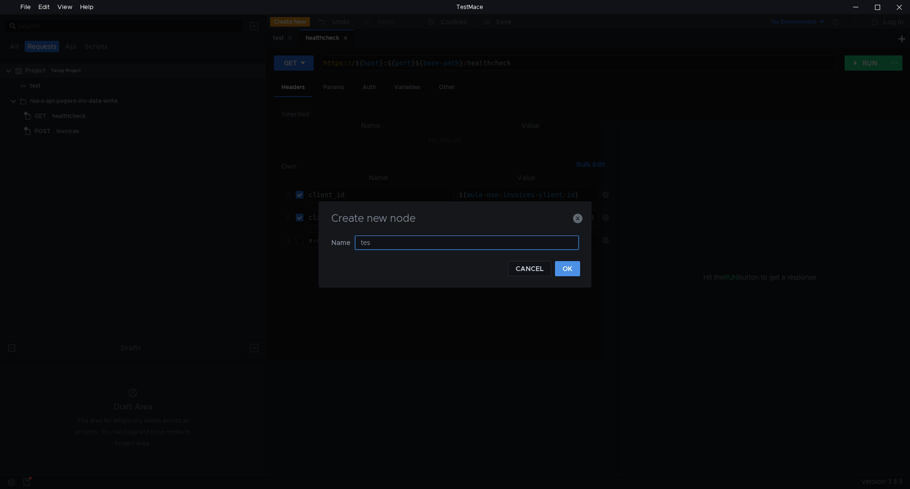
type input "tes"
click at [574, 269] on button "OK" at bounding box center [567, 268] width 25 height 15
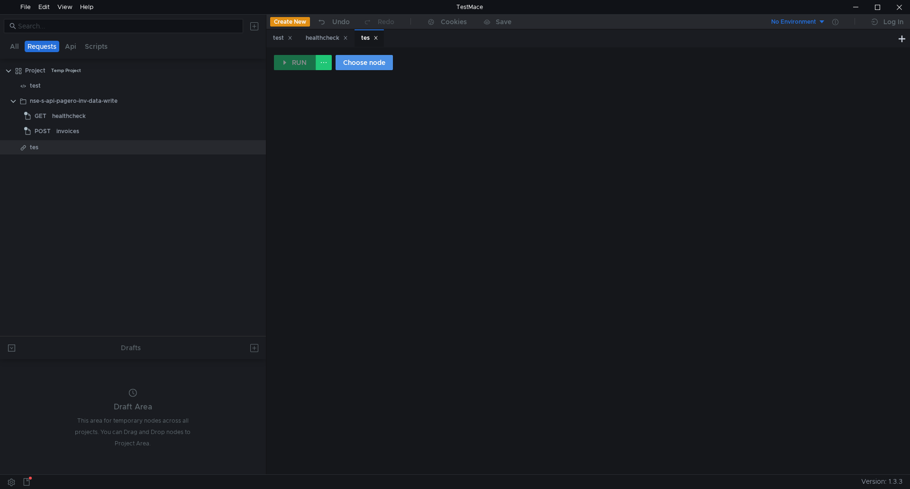
click at [364, 55] on button "Choose node" at bounding box center [364, 62] width 57 height 15
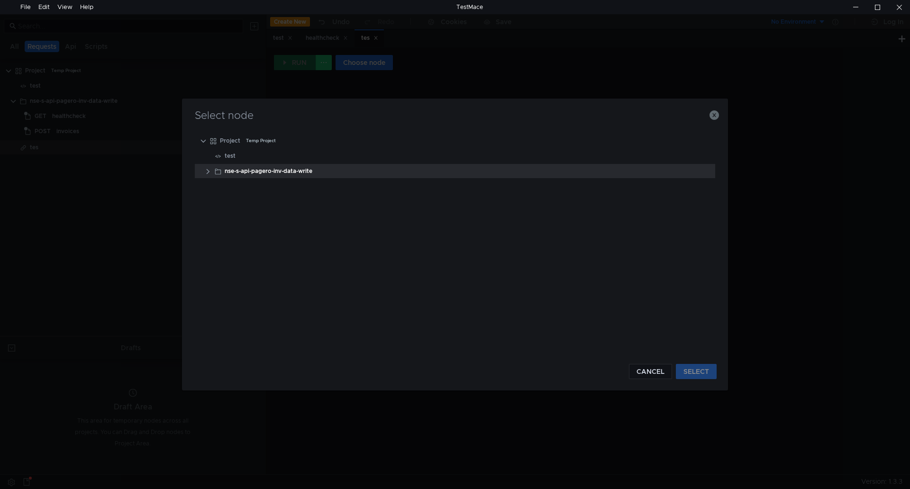
click at [230, 167] on div "nse-s-api-pagero-inv-data-write" at bounding box center [269, 171] width 88 height 14
click at [683, 370] on button "SELECT" at bounding box center [696, 371] width 41 height 15
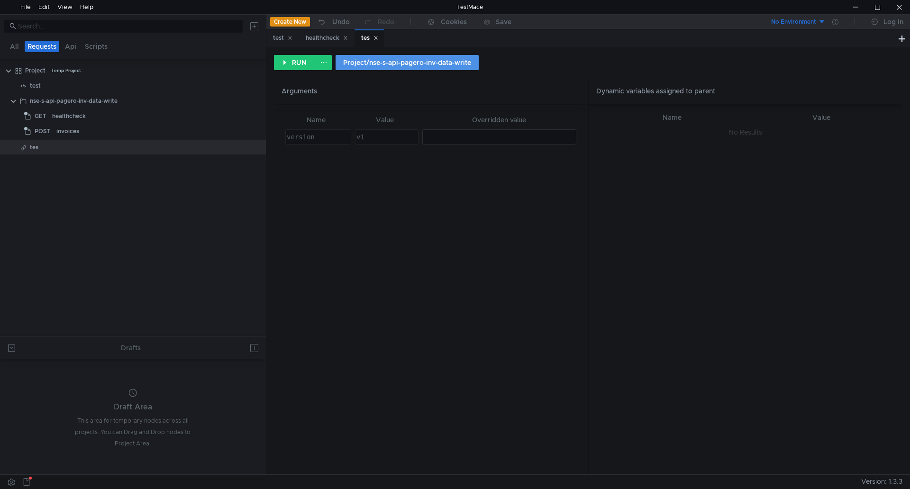
click at [389, 67] on button "Project/nse-s-api-pagero-inv-data-write" at bounding box center [407, 62] width 143 height 15
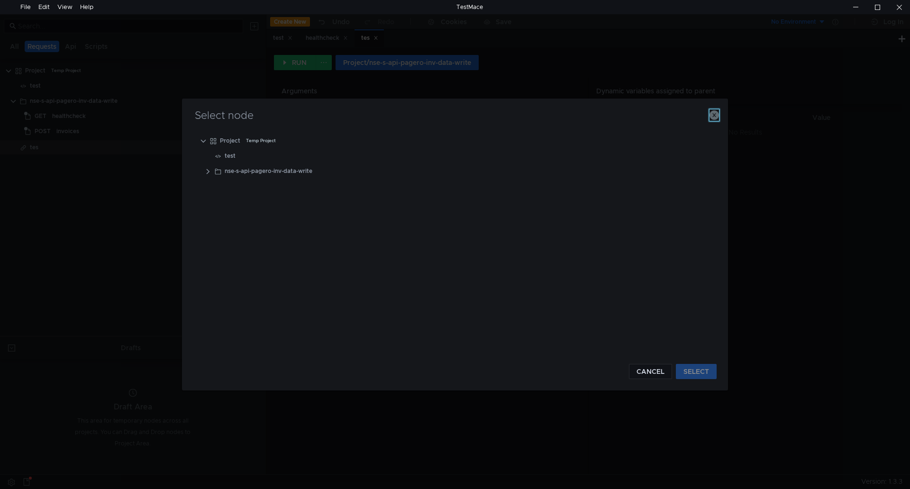
click at [715, 120] on button "button" at bounding box center [714, 115] width 9 height 11
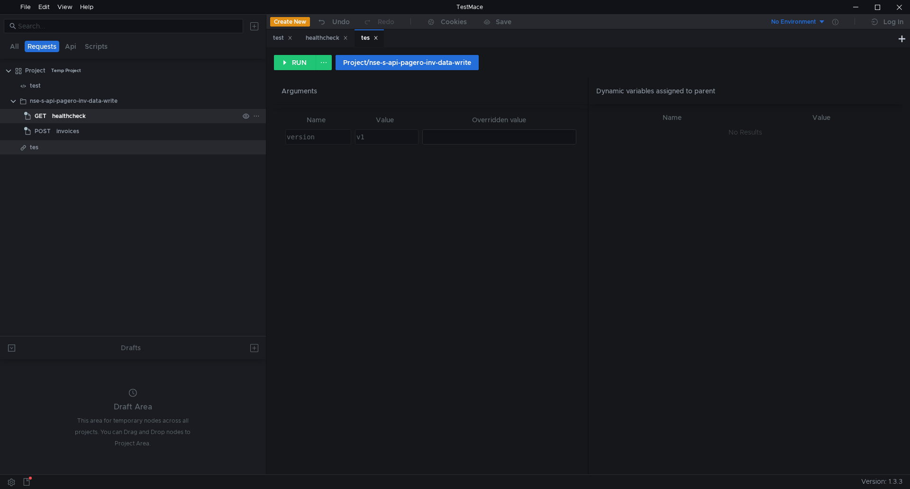
click at [39, 111] on span "GET" at bounding box center [41, 116] width 12 height 14
click at [69, 111] on div "healthcheck" at bounding box center [69, 116] width 34 height 14
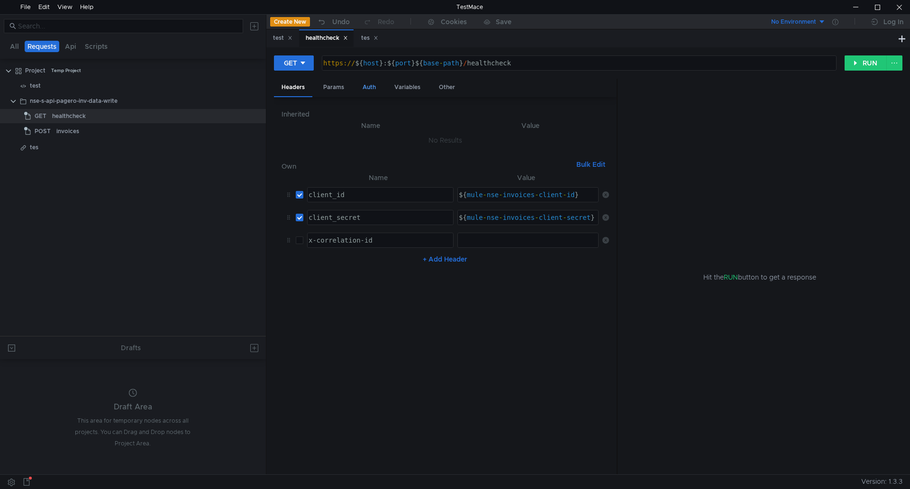
click at [375, 93] on div "Auth" at bounding box center [369, 88] width 28 height 18
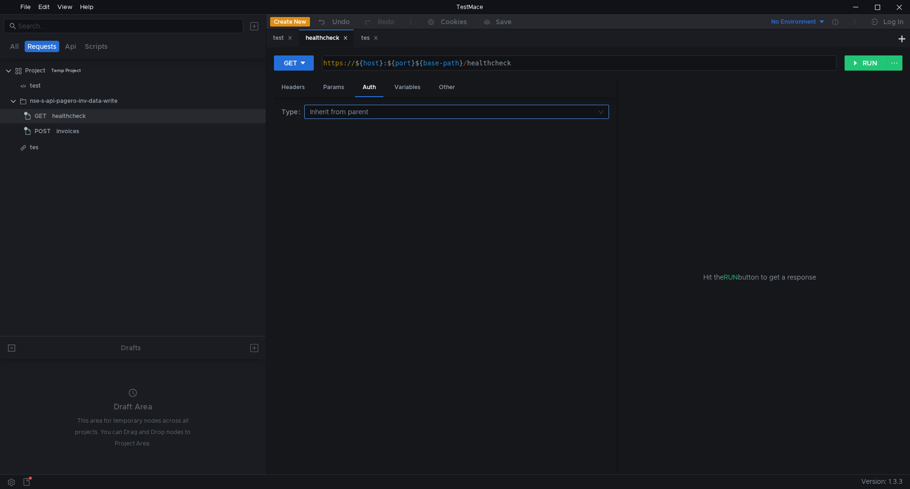
click at [358, 110] on input at bounding box center [453, 111] width 287 height 13
click at [321, 143] on div "Inherit from parent" at bounding box center [457, 145] width 294 height 10
click at [397, 226] on div "Type Inherit from parent" at bounding box center [446, 286] width 328 height 363
click at [415, 92] on div "Variables" at bounding box center [407, 88] width 41 height 18
click at [341, 109] on span "Dynamic" at bounding box center [348, 110] width 28 height 9
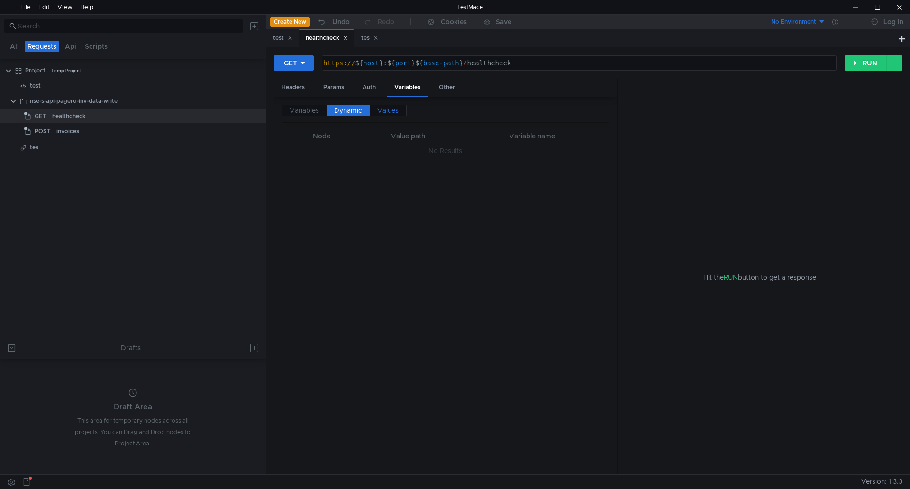
click at [374, 113] on label "Values" at bounding box center [388, 110] width 37 height 11
click at [440, 92] on div "Other" at bounding box center [446, 88] width 31 height 18
click at [338, 86] on div "Params" at bounding box center [334, 88] width 36 height 18
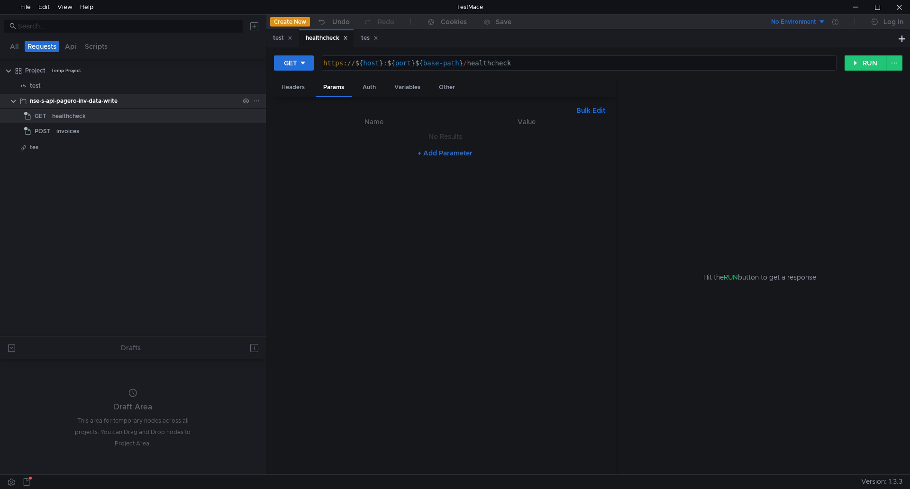
click at [97, 100] on div "nse-s-api-pagero-inv-data-write" at bounding box center [74, 101] width 88 height 14
click at [818, 22] on button "No Environment" at bounding box center [793, 21] width 66 height 15
click at [818, 22] on div at bounding box center [455, 244] width 910 height 489
click at [772, 136] on div "Hit the RUN button to get a response" at bounding box center [760, 277] width 262 height 397
click at [806, 23] on div "No Environment" at bounding box center [793, 22] width 45 height 9
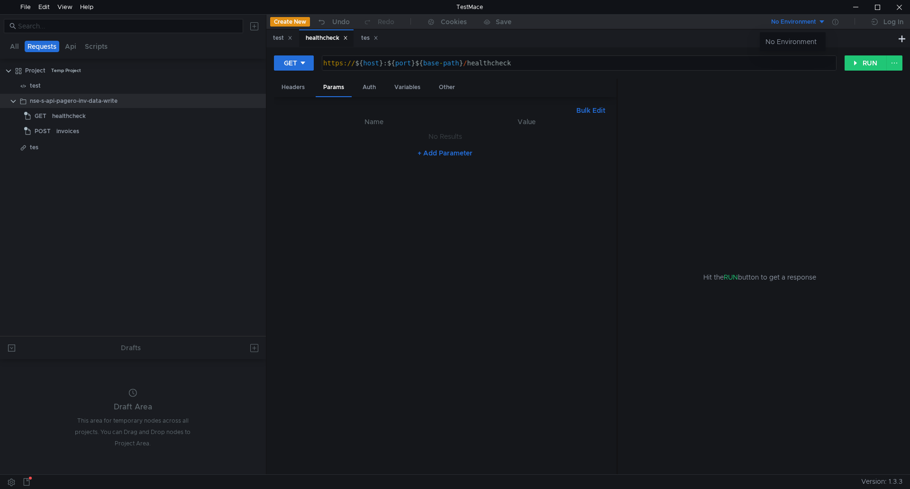
click at [780, 173] on div at bounding box center [455, 244] width 910 height 489
click at [14, 103] on clr-icon at bounding box center [13, 102] width 8 height 8
click at [58, 65] on div "Temp Project" at bounding box center [66, 71] width 30 height 14
click at [824, 18] on button "No Environment" at bounding box center [793, 21] width 66 height 15
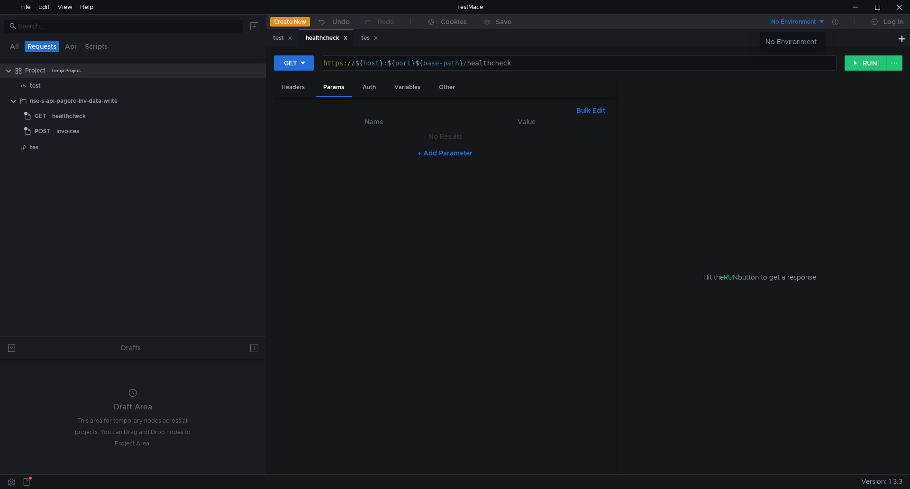
click at [824, 18] on div at bounding box center [455, 244] width 910 height 489
click at [835, 21] on icon at bounding box center [836, 22] width 6 height 6
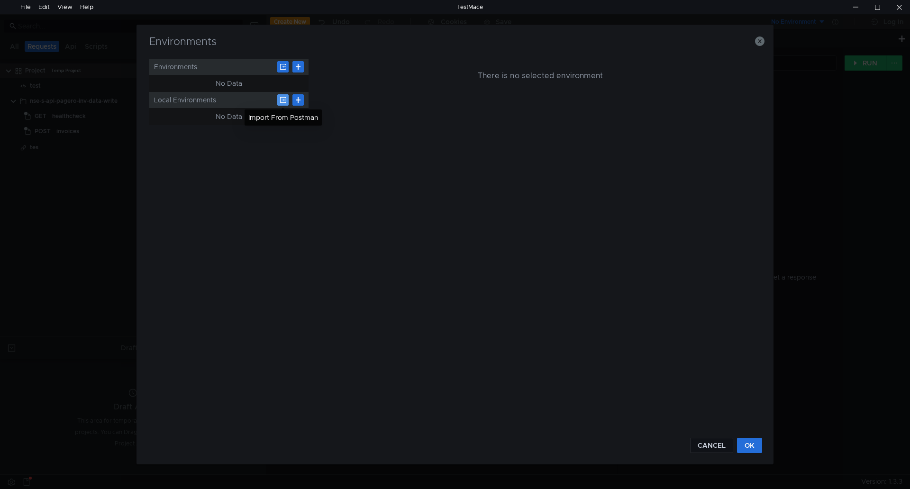
click at [280, 101] on button at bounding box center [282, 99] width 11 height 11
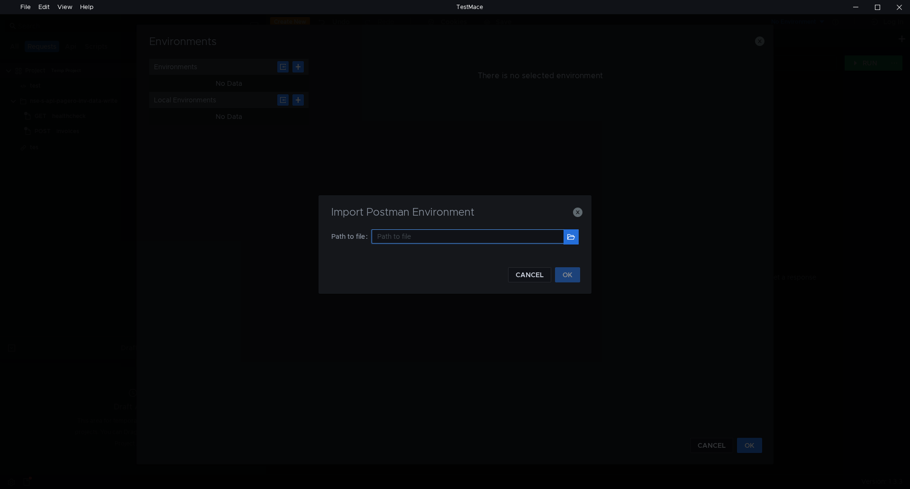
click at [432, 231] on input "text" at bounding box center [468, 236] width 192 height 14
click at [569, 236] on button at bounding box center [571, 236] width 15 height 15
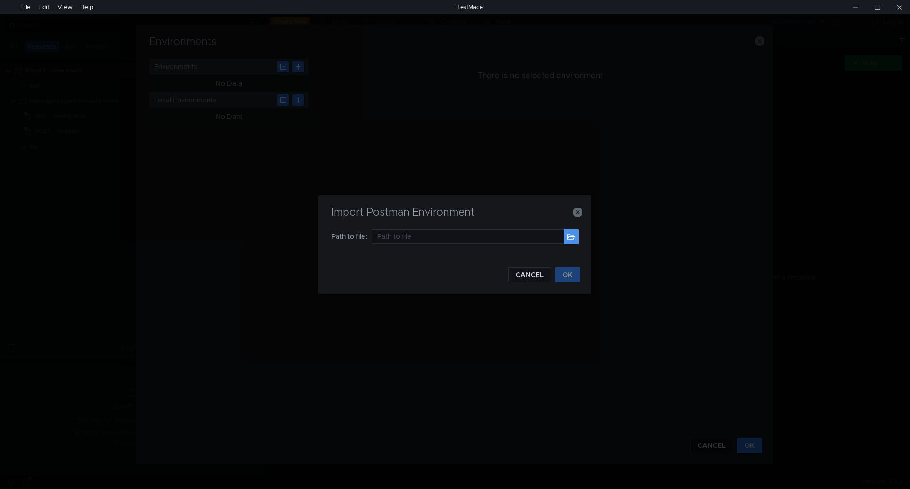
type input "C:\Users\gauverschraegen\Downloads\MULESOFT DEV.postman_environment.json"
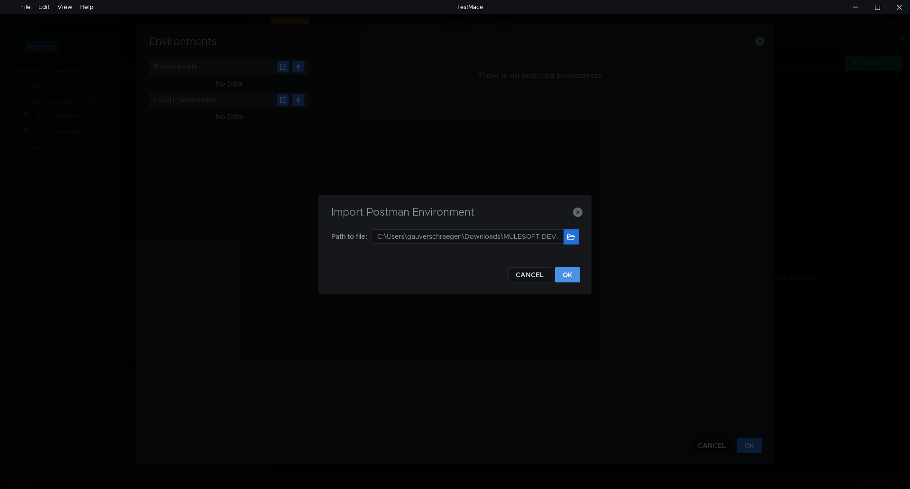
click at [569, 273] on button "OK" at bounding box center [567, 274] width 25 height 15
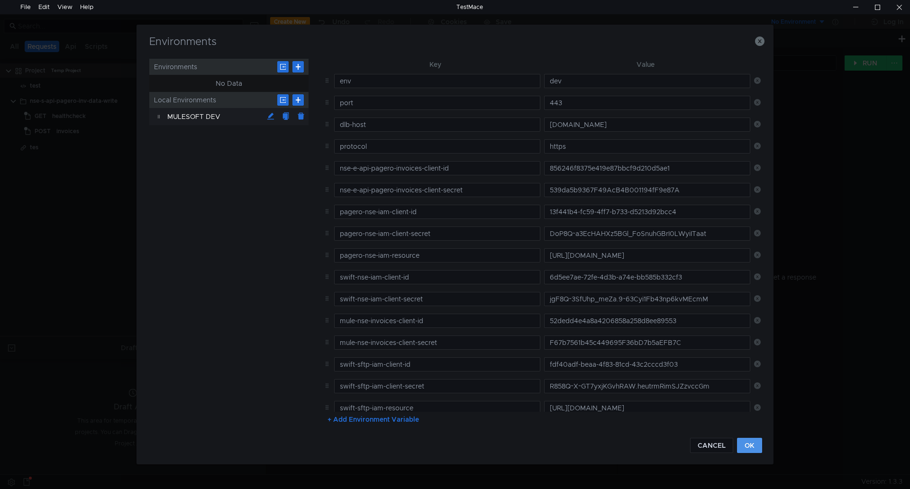
click at [755, 448] on button "OK" at bounding box center [749, 445] width 25 height 15
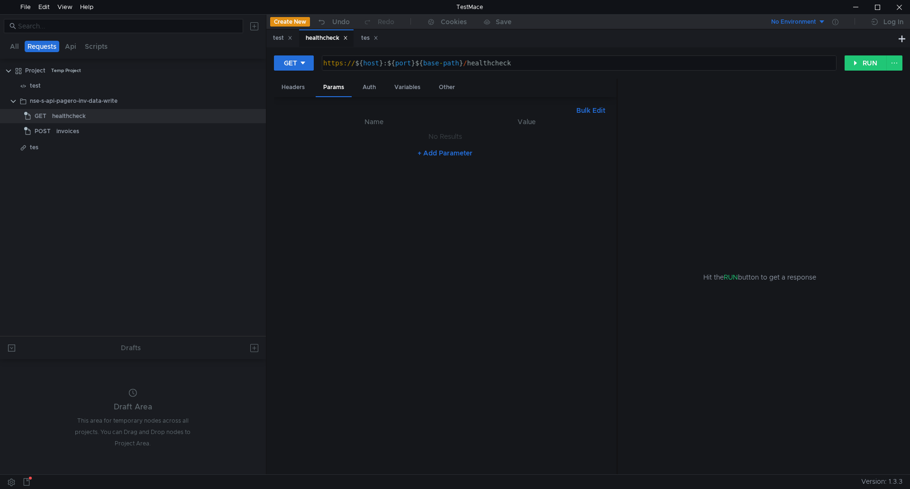
click at [801, 25] on div "No Environment" at bounding box center [793, 22] width 45 height 9
click at [785, 49] on li "No Environment" at bounding box center [793, 41] width 66 height 15
click at [799, 21] on div "No Environment" at bounding box center [793, 22] width 45 height 9
click at [788, 56] on li "MULESOFT DEV" at bounding box center [793, 56] width 66 height 15
click at [872, 64] on button "RUN" at bounding box center [866, 62] width 42 height 15
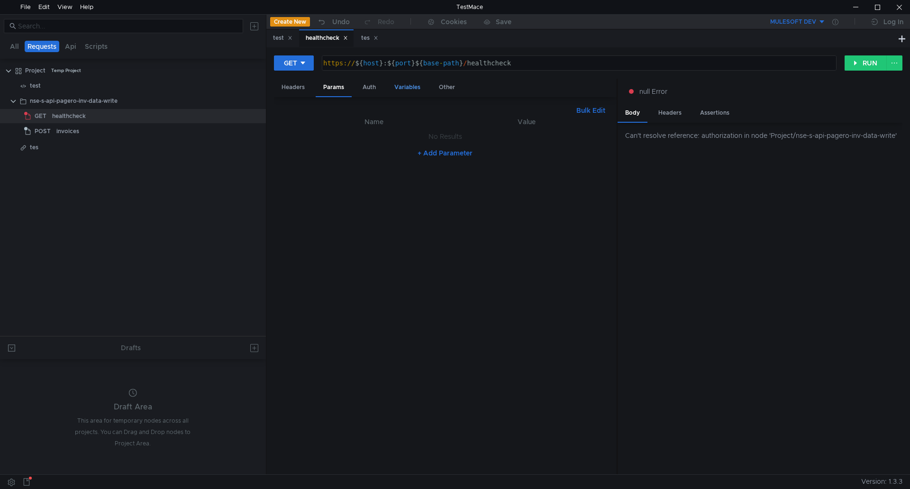
click at [389, 87] on div "Variables" at bounding box center [407, 88] width 41 height 18
click at [362, 85] on div "Auth" at bounding box center [369, 88] width 28 height 18
click at [62, 101] on div "nse-s-api-pagero-inv-data-write" at bounding box center [74, 101] width 88 height 14
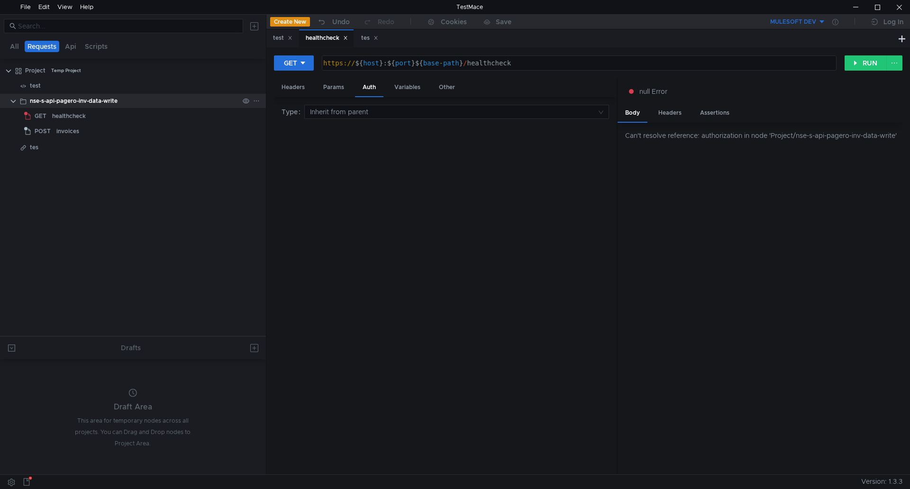
click at [85, 103] on div "nse-s-api-pagero-inv-data-write" at bounding box center [74, 101] width 88 height 14
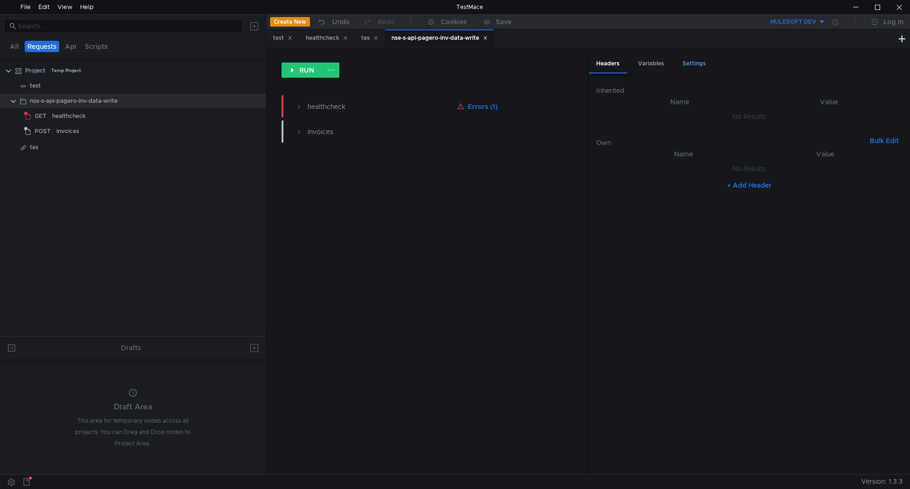
click at [693, 66] on div "Settings" at bounding box center [694, 64] width 38 height 18
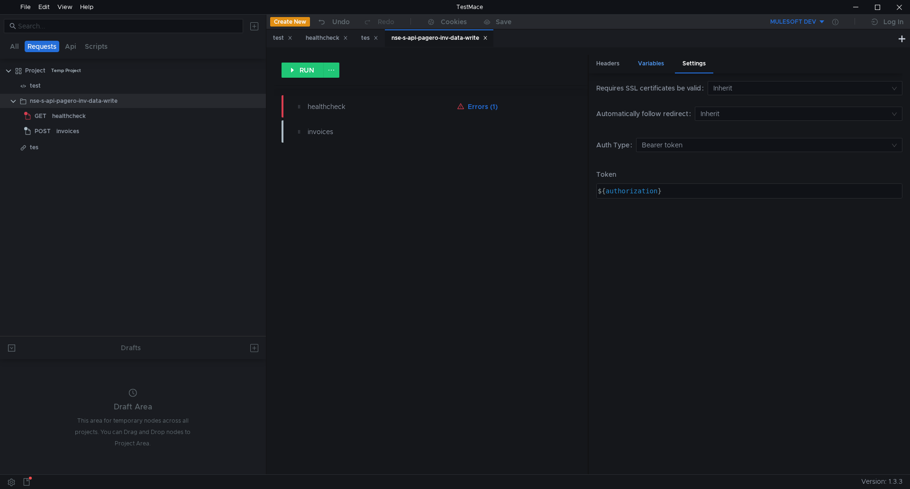
click at [661, 72] on div "Variables" at bounding box center [651, 64] width 41 height 18
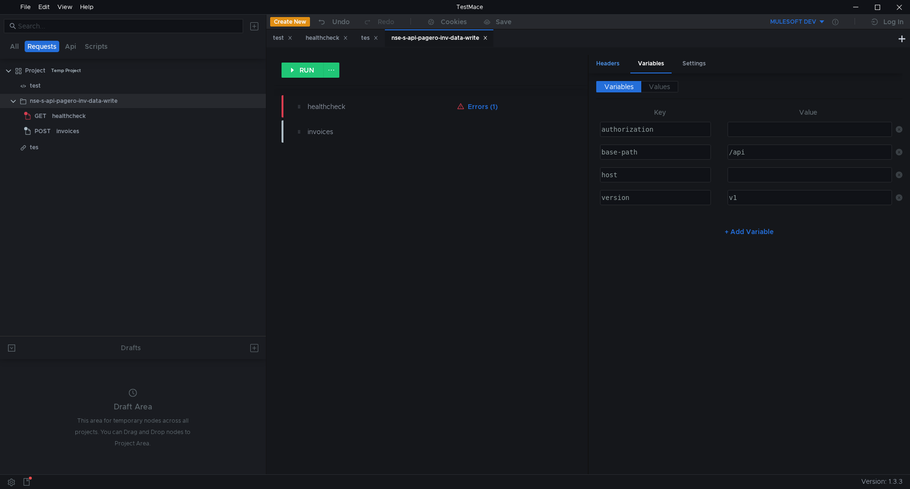
click at [621, 64] on div "Headers" at bounding box center [608, 64] width 38 height 18
click at [543, 110] on button "button" at bounding box center [545, 106] width 15 height 15
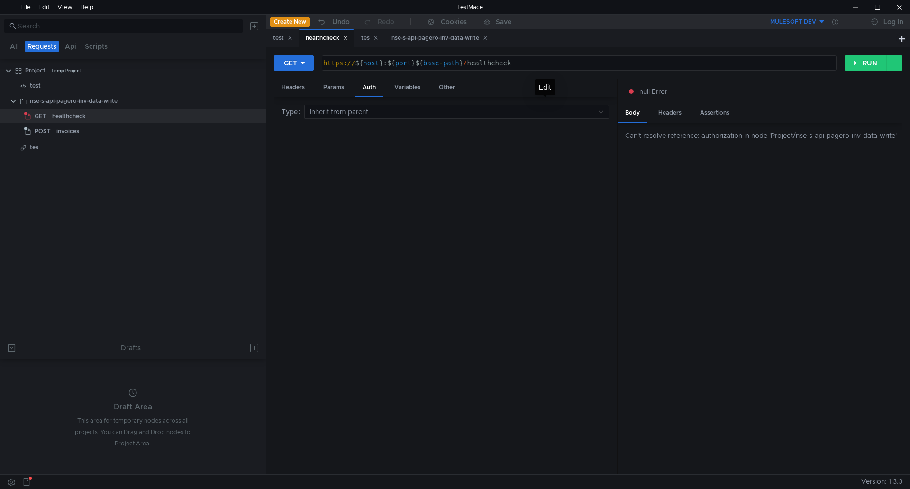
click at [565, 212] on div "Type Inherit from parent" at bounding box center [446, 286] width 328 height 363
click at [37, 88] on div "test" at bounding box center [35, 86] width 11 height 14
click at [49, 82] on div "test" at bounding box center [134, 86] width 209 height 14
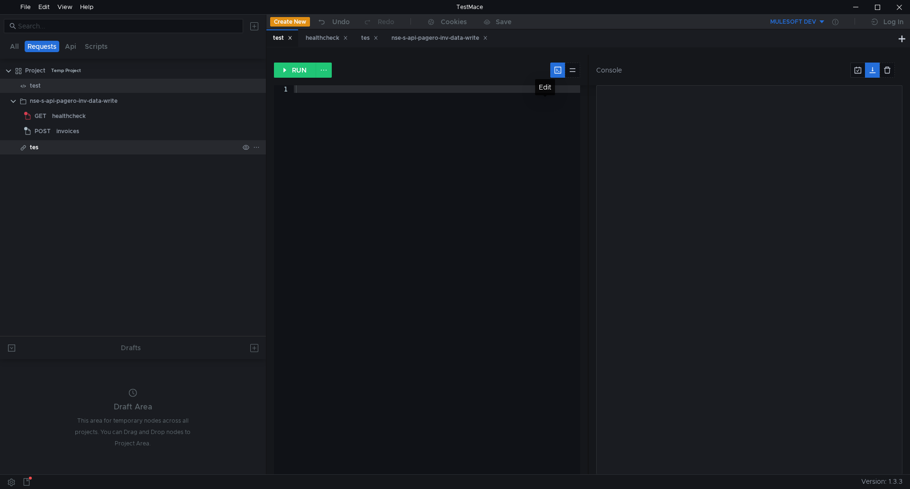
click at [40, 146] on div "tes" at bounding box center [134, 147] width 209 height 14
click at [52, 147] on div "tes" at bounding box center [134, 147] width 209 height 14
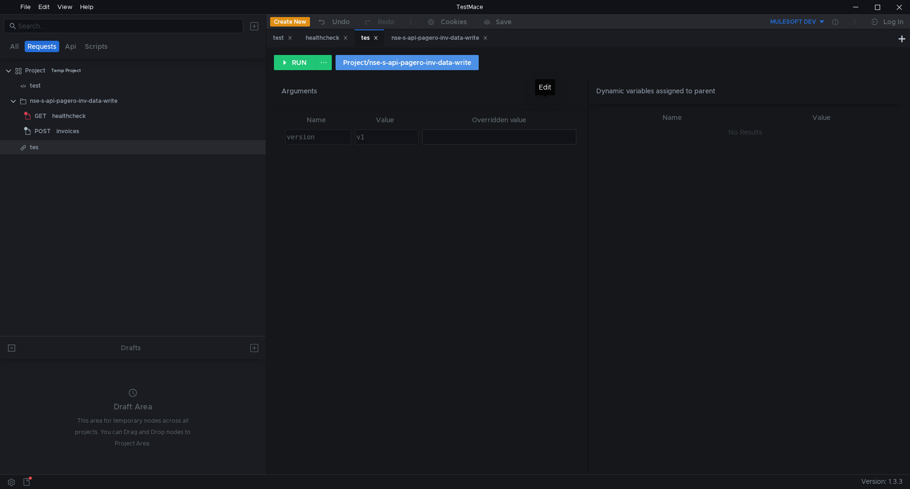
click at [371, 64] on button "Project/nse-s-api-pagero-inv-data-write" at bounding box center [407, 62] width 143 height 15
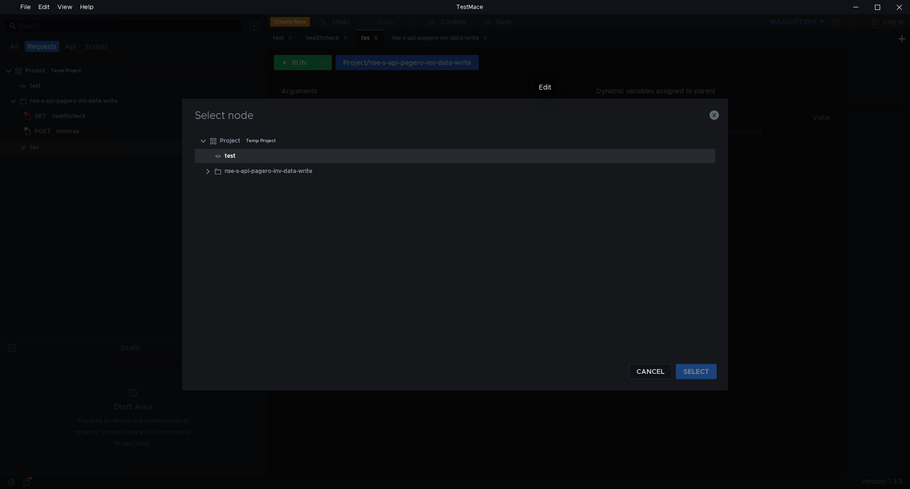
click at [243, 152] on div "test" at bounding box center [469, 156] width 488 height 14
click at [693, 363] on div "CANCEL SELECT" at bounding box center [454, 366] width 523 height 27
click at [696, 369] on button "SELECT" at bounding box center [696, 371] width 41 height 15
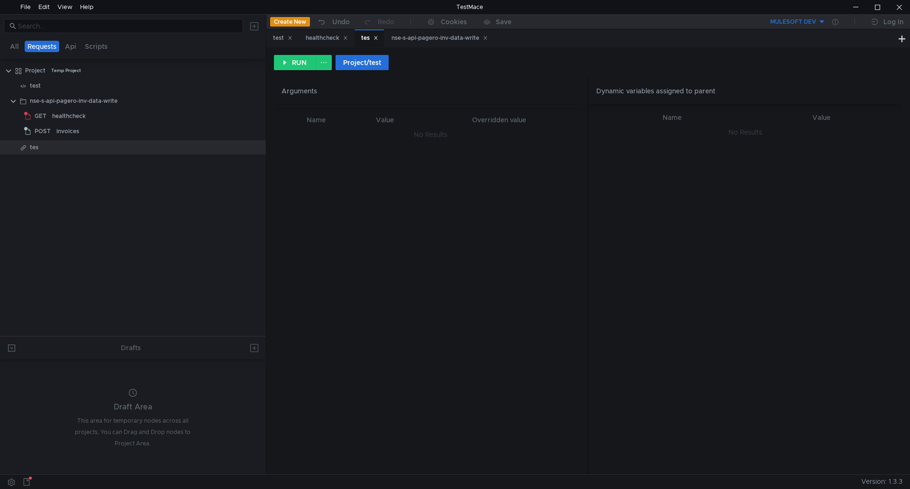
click at [539, 88] on h6 "Arguments" at bounding box center [431, 91] width 314 height 27
click at [259, 149] on icon at bounding box center [256, 147] width 7 height 7
click at [284, 193] on app-tour-anchor "Remove node" at bounding box center [291, 188] width 44 height 11
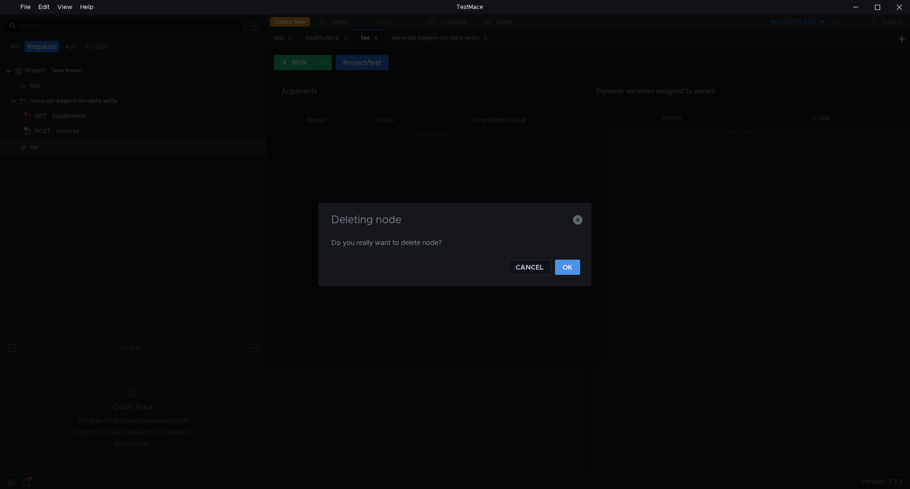
click at [565, 267] on button "OK" at bounding box center [567, 267] width 25 height 15
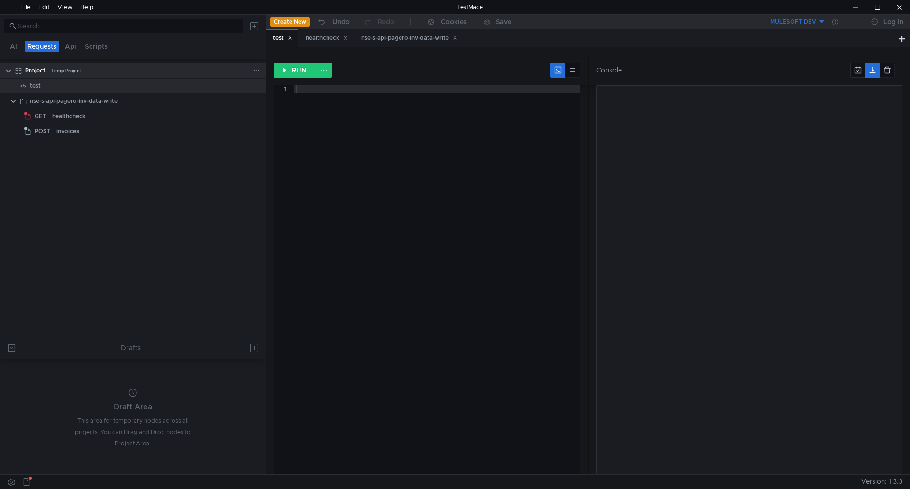
click at [47, 73] on div "Project Temp Project" at bounding box center [139, 71] width 228 height 14
drag, startPoint x: 47, startPoint y: 73, endPoint x: 145, endPoint y: 275, distance: 225.0
click at [145, 275] on tree-viewport "Project Temp Project test nse-s-api-pagero-inv-data-write GET healthcheck POST …" at bounding box center [133, 200] width 266 height 274
click at [42, 92] on div "test" at bounding box center [134, 86] width 209 height 14
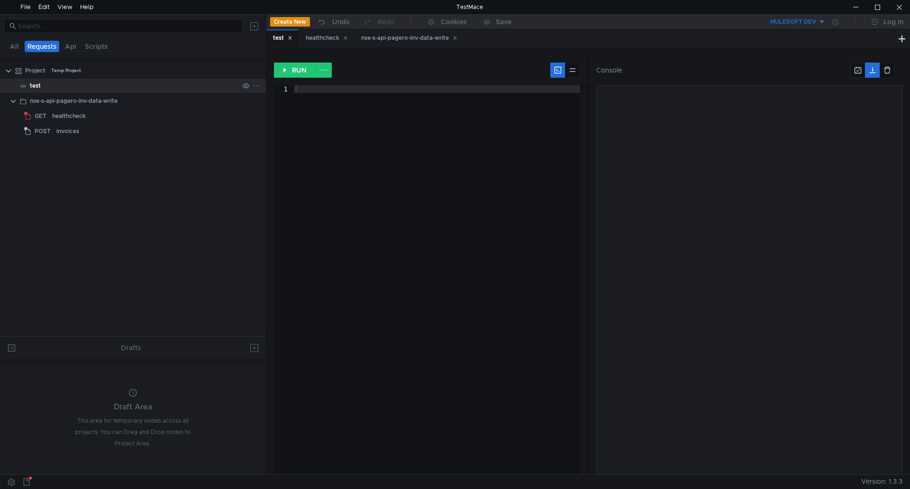
click at [42, 92] on div "test" at bounding box center [134, 86] width 209 height 14
click at [62, 89] on div "test" at bounding box center [134, 86] width 209 height 14
click at [25, 190] on tree-viewport "Project Temp Project test nse-s-api-pagero-inv-data-write GET healthcheck POST …" at bounding box center [133, 200] width 266 height 274
click at [7, 72] on clr-icon at bounding box center [9, 71] width 8 height 8
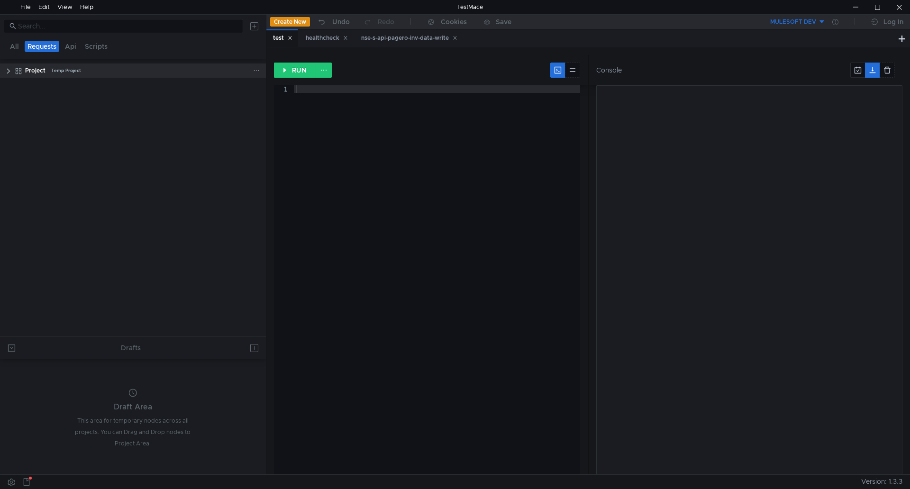
click at [7, 72] on clr-icon at bounding box center [9, 71] width 8 height 8
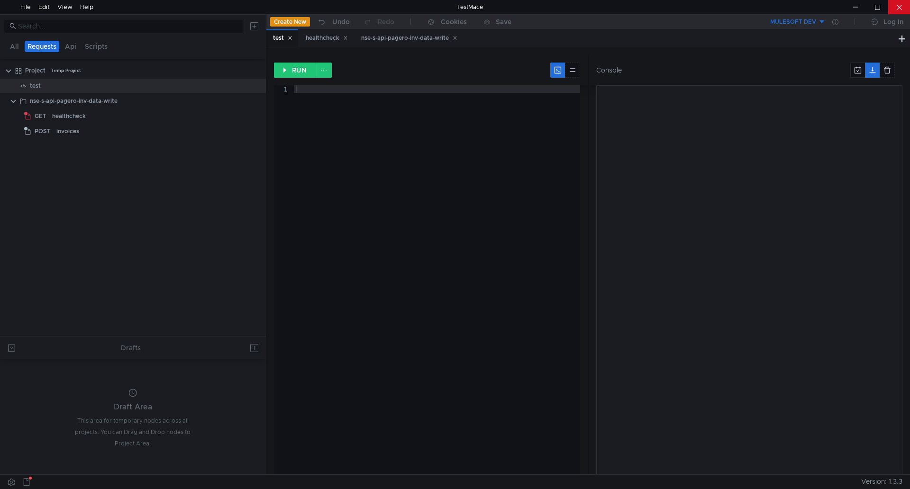
click at [899, 12] on div at bounding box center [900, 7] width 22 height 14
